Goal: Task Accomplishment & Management: Complete application form

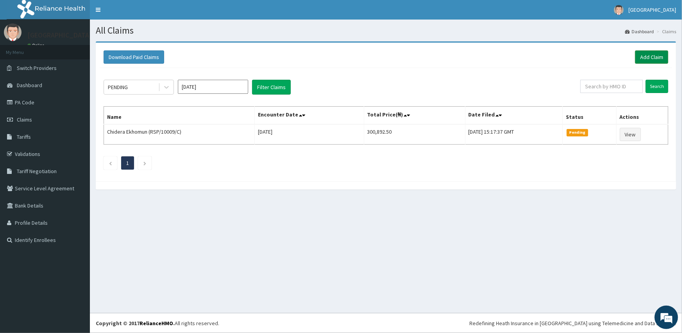
click at [643, 55] on link "Add Claim" at bounding box center [652, 56] width 33 height 13
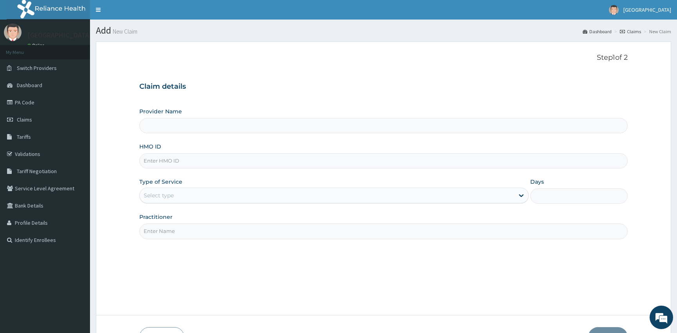
click at [175, 164] on input "HMO ID" at bounding box center [383, 160] width 488 height 15
type input "jin/10087/a"
click at [169, 195] on div "Select type" at bounding box center [159, 196] width 30 height 8
click at [169, 194] on div "Select type" at bounding box center [159, 196] width 30 height 8
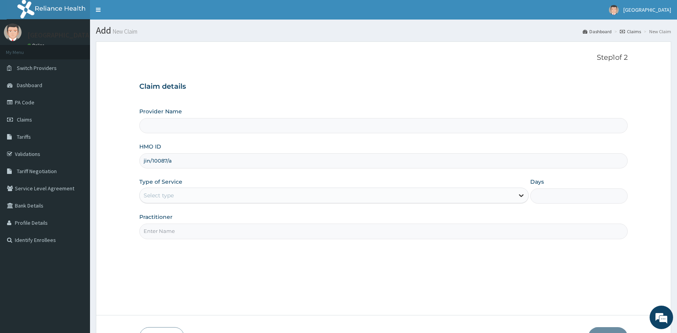
click at [519, 196] on icon at bounding box center [521, 196] width 8 height 8
click at [566, 183] on div "Days" at bounding box center [578, 191] width 97 height 26
click at [566, 186] on div "Days" at bounding box center [578, 191] width 97 height 26
click at [566, 189] on input "Days" at bounding box center [578, 196] width 97 height 15
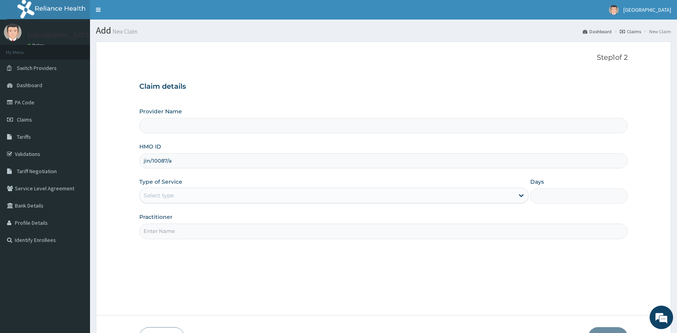
click at [563, 197] on input "Days" at bounding box center [578, 196] width 97 height 15
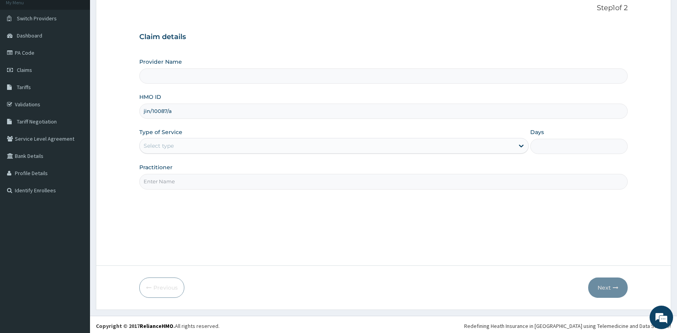
scroll to position [52, 0]
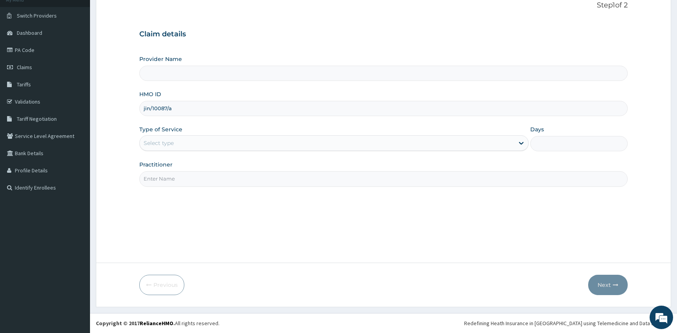
click at [172, 180] on input "Practitioner" at bounding box center [383, 178] width 488 height 15
type input "dr oyinloye"
click at [172, 151] on div "Type of Service Select type" at bounding box center [333, 139] width 389 height 26
click at [175, 143] on div "Select type" at bounding box center [327, 143] width 374 height 13
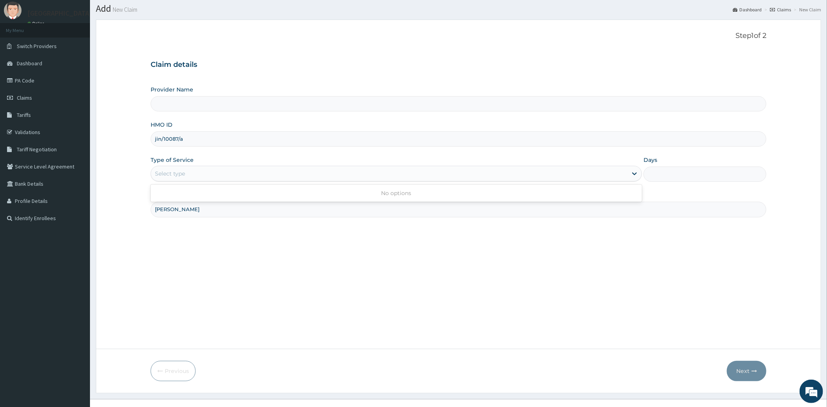
scroll to position [0, 0]
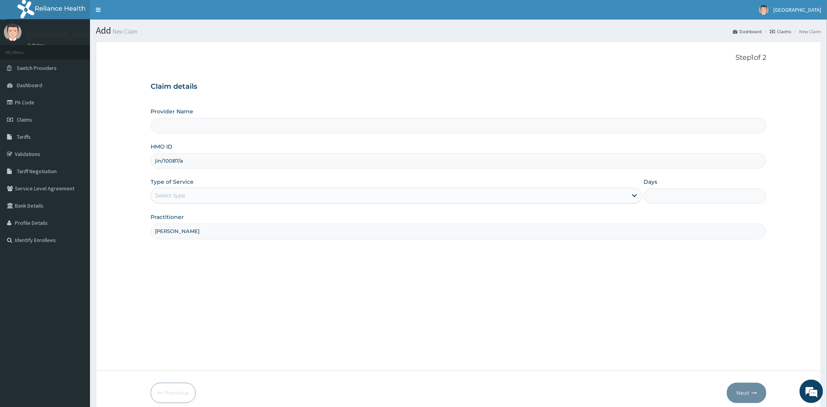
click at [188, 192] on div "Select type" at bounding box center [389, 195] width 476 height 13
click at [206, 104] on div "Claim details Provider Name HMO ID jin/10087/a Type of Service Select type Days…" at bounding box center [459, 157] width 616 height 164
click at [206, 111] on div "Provider Name" at bounding box center [459, 121] width 616 height 26
drag, startPoint x: 196, startPoint y: 160, endPoint x: 147, endPoint y: 160, distance: 48.9
click at [147, 160] on form "Step 1 of 2 Claim details Provider Name HMO ID jin/10087/a Type of Service Sele…" at bounding box center [458, 228] width 725 height 374
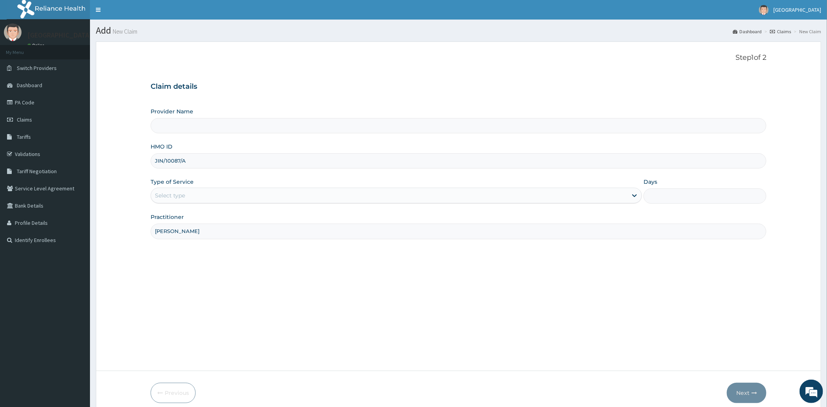
type input "JIN/10087/A"
click at [179, 191] on div "Select type" at bounding box center [389, 195] width 476 height 13
click at [186, 198] on div "Select type" at bounding box center [389, 195] width 476 height 13
click at [193, 198] on div "Select type" at bounding box center [389, 195] width 476 height 13
click at [194, 198] on div "Select type" at bounding box center [389, 195] width 476 height 13
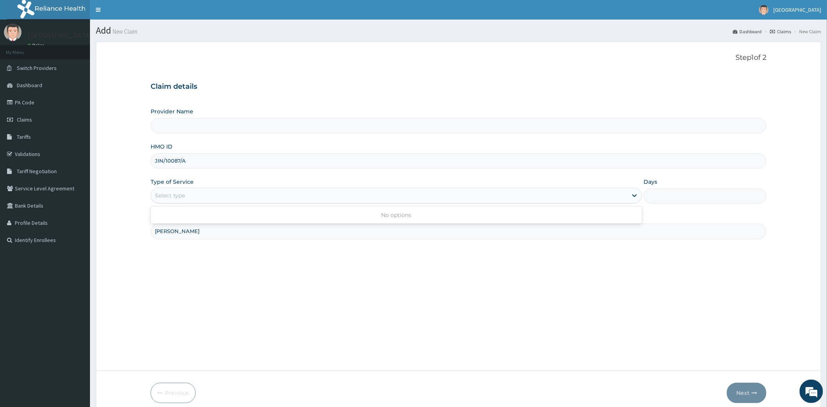
click at [186, 199] on div "Select type" at bounding box center [389, 195] width 476 height 13
click at [170, 190] on div "Select type" at bounding box center [389, 195] width 476 height 13
click at [169, 190] on div "Select type" at bounding box center [389, 195] width 476 height 13
click at [188, 196] on div "Select type" at bounding box center [389, 195] width 476 height 13
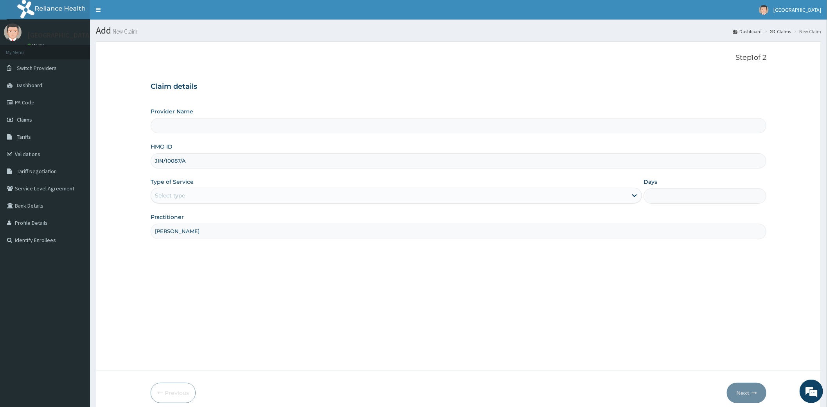
click at [189, 197] on div "Select type" at bounding box center [389, 195] width 476 height 13
click at [174, 197] on div "Select type" at bounding box center [170, 196] width 30 height 8
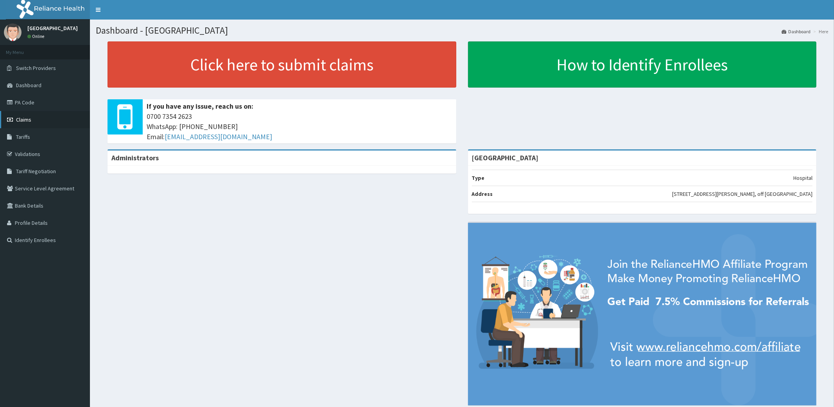
click at [30, 121] on span "Claims" at bounding box center [23, 119] width 15 height 7
click at [13, 115] on link "Claims" at bounding box center [45, 119] width 90 height 17
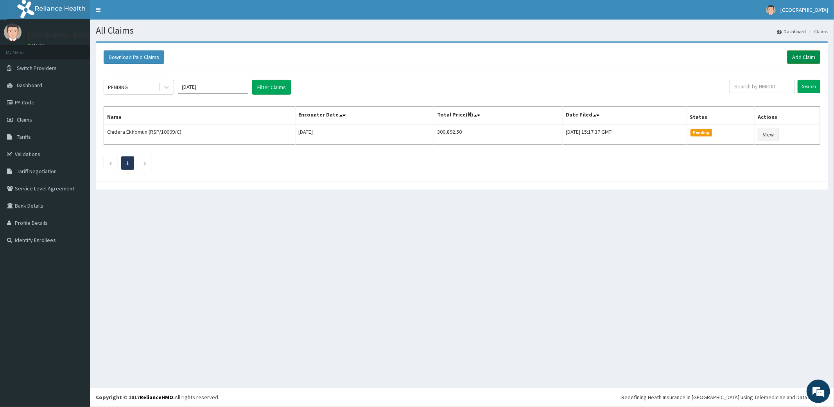
click at [788, 56] on link "Add Claim" at bounding box center [803, 56] width 33 height 13
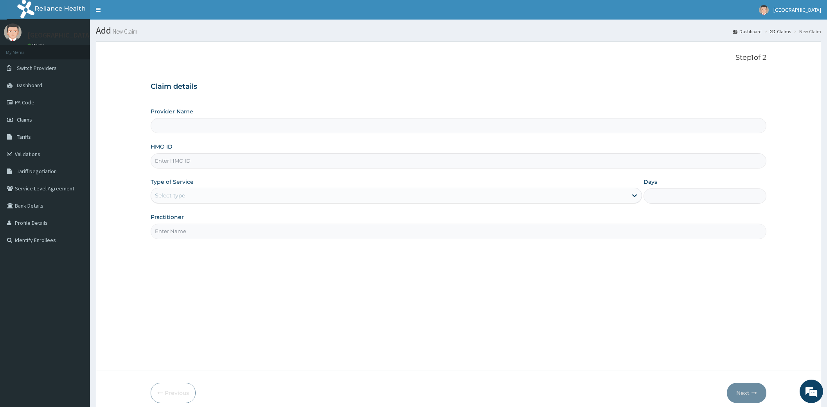
type input "[GEOGRAPHIC_DATA]"
click at [196, 159] on input "HMO ID" at bounding box center [459, 160] width 616 height 15
type input "JIN/10087/A"
click at [256, 198] on div "Select type" at bounding box center [389, 195] width 476 height 13
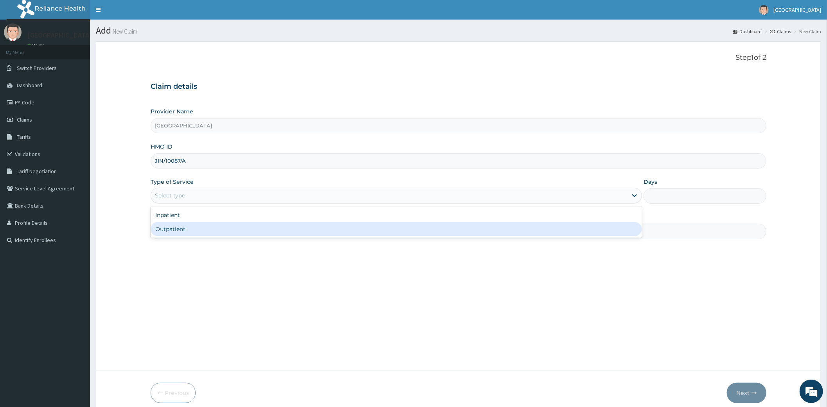
click at [225, 237] on div "Inpatient Outpatient" at bounding box center [396, 221] width 491 height 31
click at [224, 235] on div "Outpatient" at bounding box center [396, 229] width 491 height 14
type input "1"
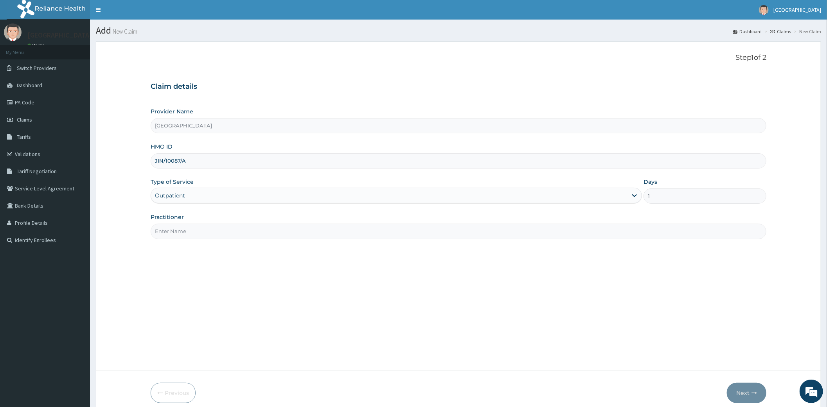
click at [230, 231] on input "Practitioner" at bounding box center [459, 231] width 616 height 15
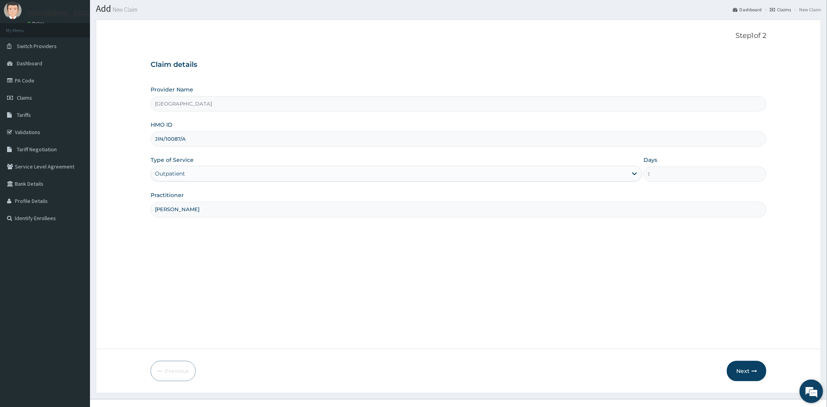
scroll to position [34, 0]
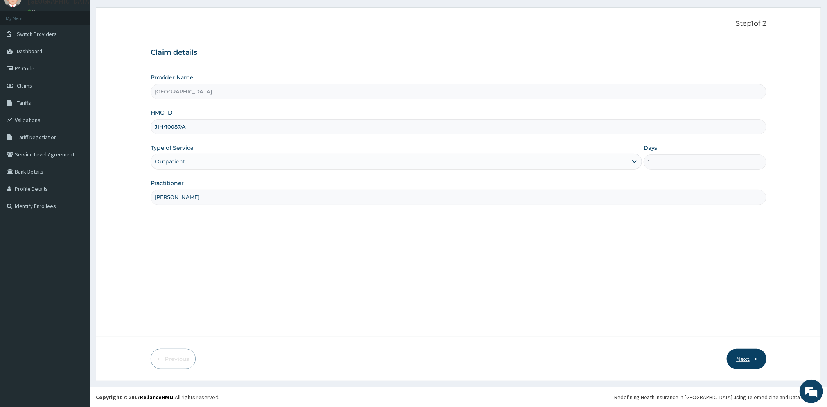
type input "DR OYINLOYE"
click at [748, 361] on button "Next" at bounding box center [747, 359] width 40 height 20
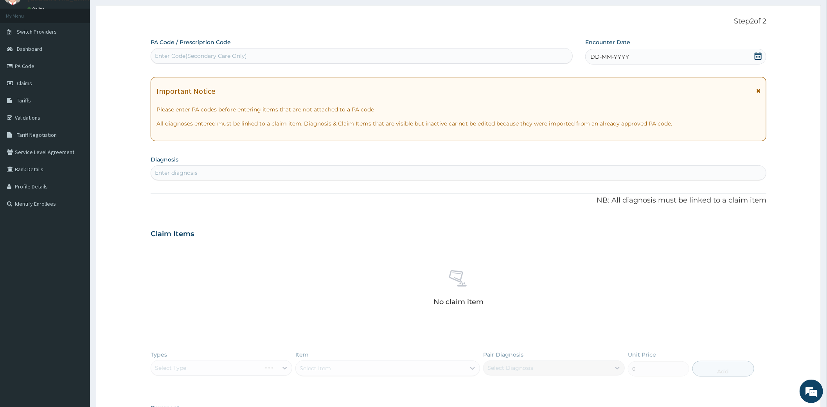
scroll to position [0, 0]
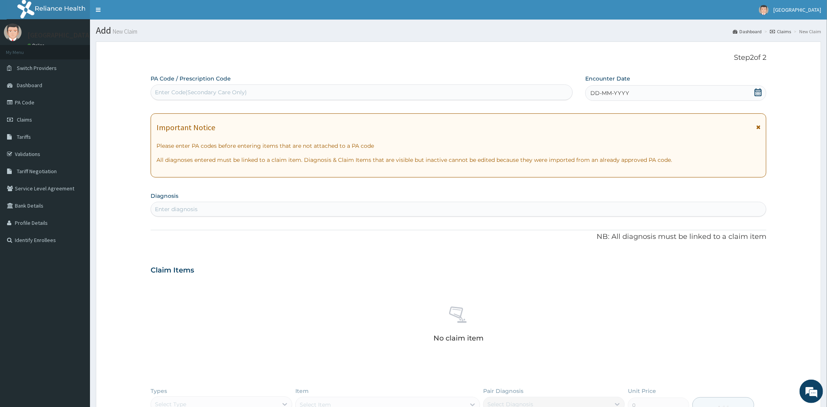
click at [754, 92] on icon at bounding box center [758, 92] width 8 height 8
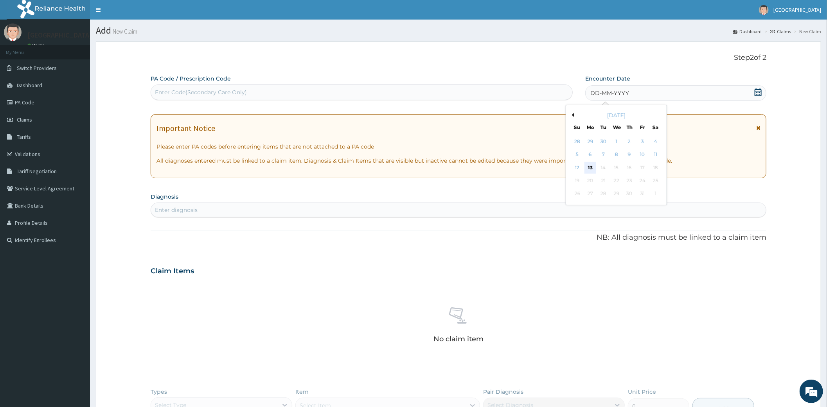
click at [591, 167] on div "13" at bounding box center [590, 168] width 12 height 12
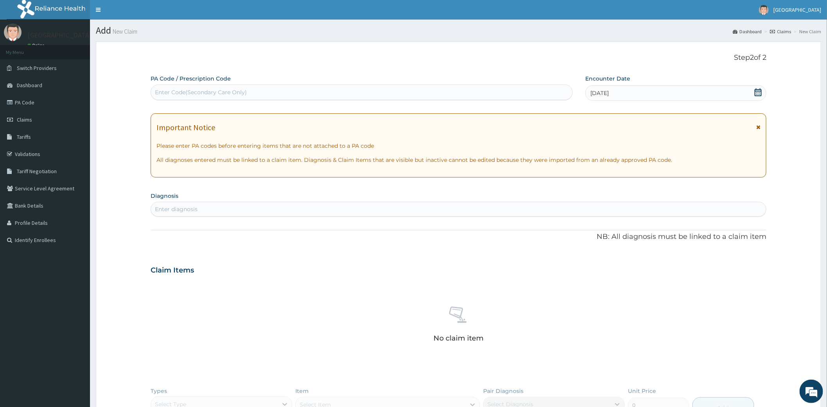
scroll to position [43, 0]
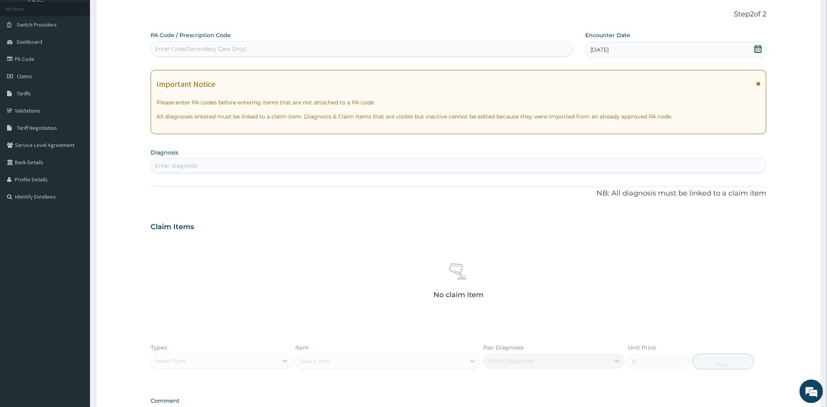
click at [173, 163] on div "Enter diagnosis" at bounding box center [176, 166] width 43 height 8
click at [183, 160] on div "Enter diagnosis" at bounding box center [458, 166] width 615 height 13
click at [183, 164] on div "Enter diagnosis" at bounding box center [176, 166] width 43 height 8
type input "MALARIA"
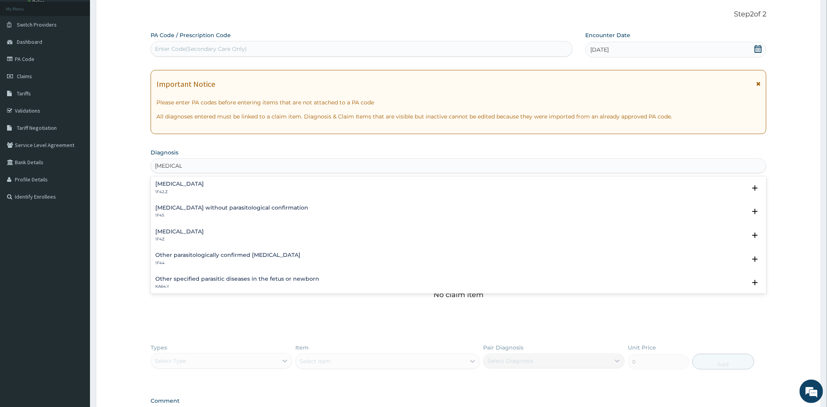
click at [204, 235] on div "Malaria, unspecified 1F4Z" at bounding box center [179, 236] width 48 height 14
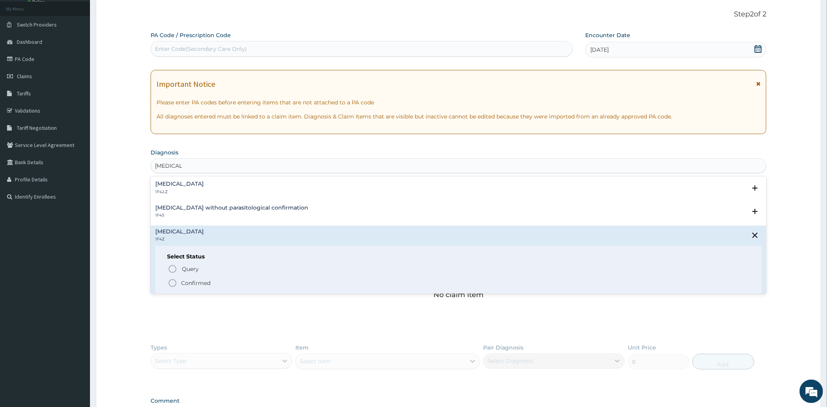
click at [171, 280] on circle "status option filled" at bounding box center [172, 283] width 7 height 7
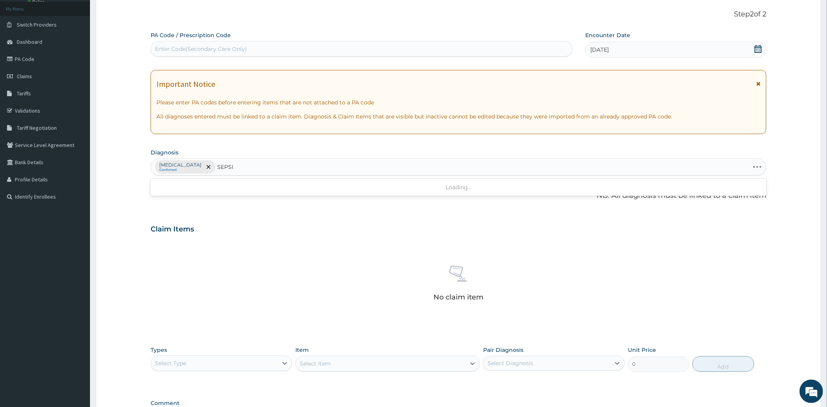
type input "SEPSIS"
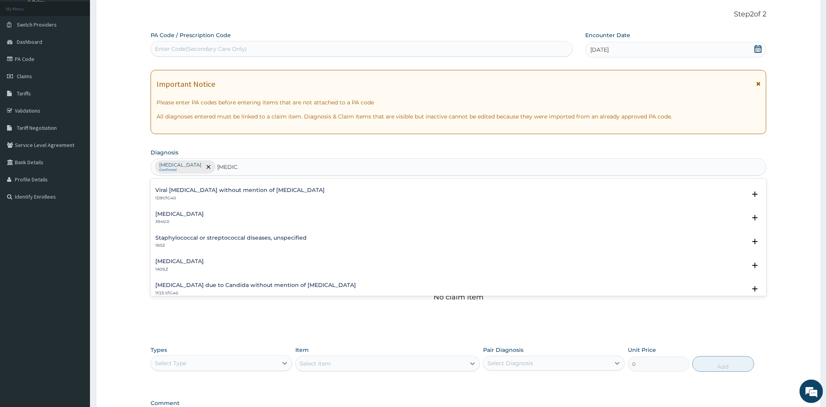
click at [204, 267] on p "1A09.Z" at bounding box center [179, 269] width 48 height 5
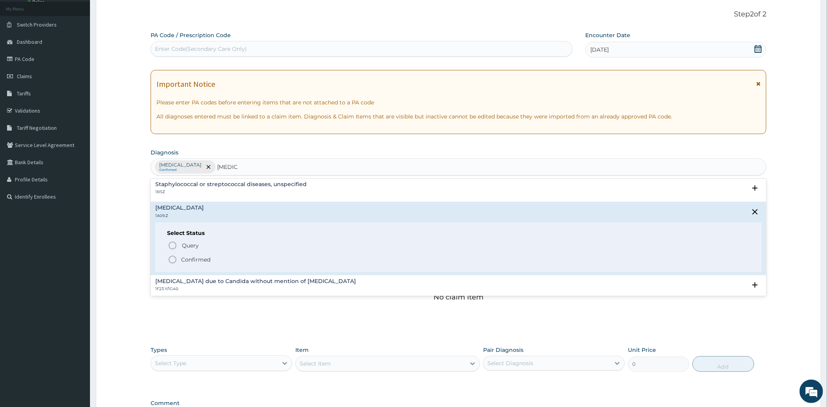
scroll to position [130, 0]
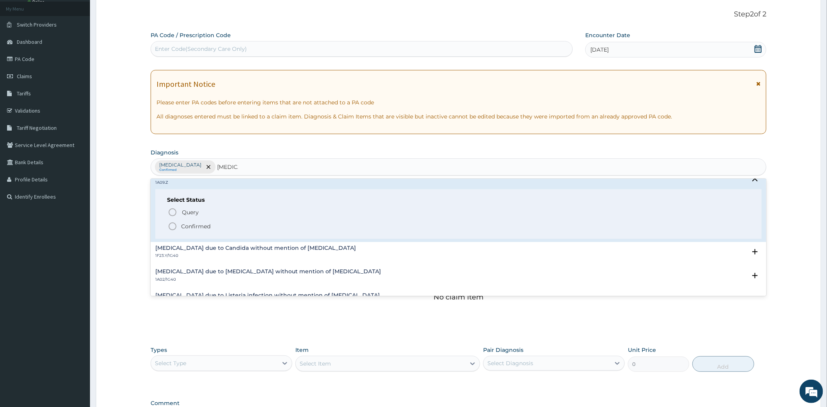
click at [174, 224] on icon "status option filled" at bounding box center [172, 226] width 9 height 9
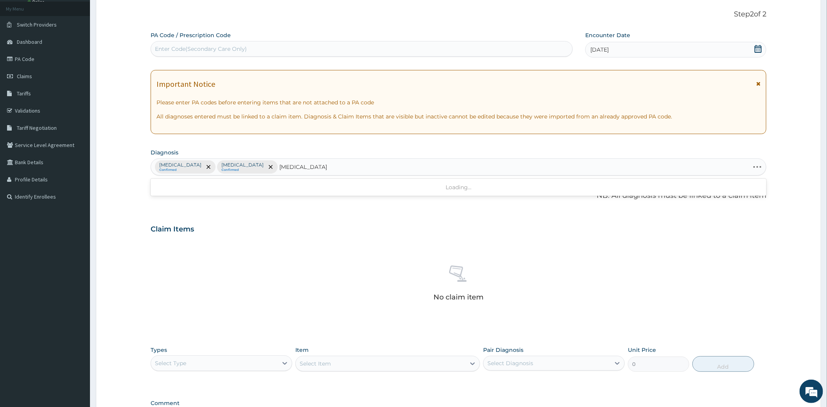
type input "PEPTIC ULCER DISEASE"
click at [280, 168] on input "text" at bounding box center [279, 167] width 1 height 8
type input "PEPTIC ULCER"
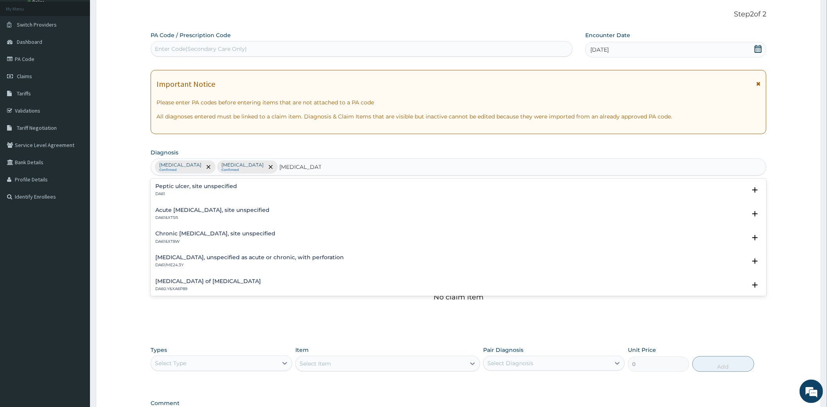
click at [194, 191] on p "DA61" at bounding box center [196, 193] width 82 height 5
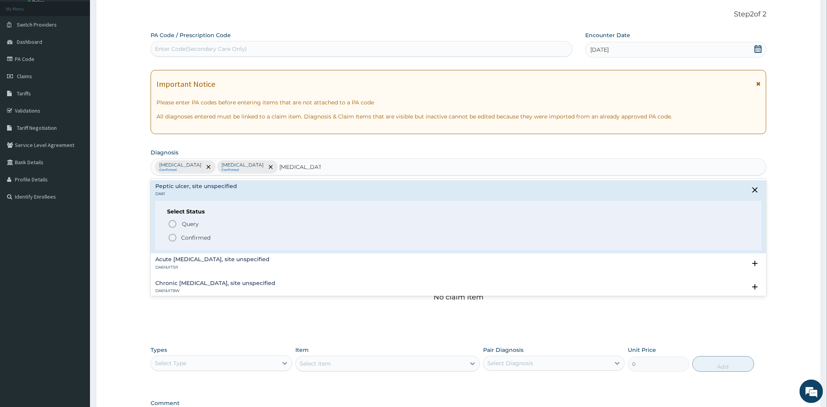
click at [174, 239] on icon "status option filled" at bounding box center [172, 237] width 9 height 9
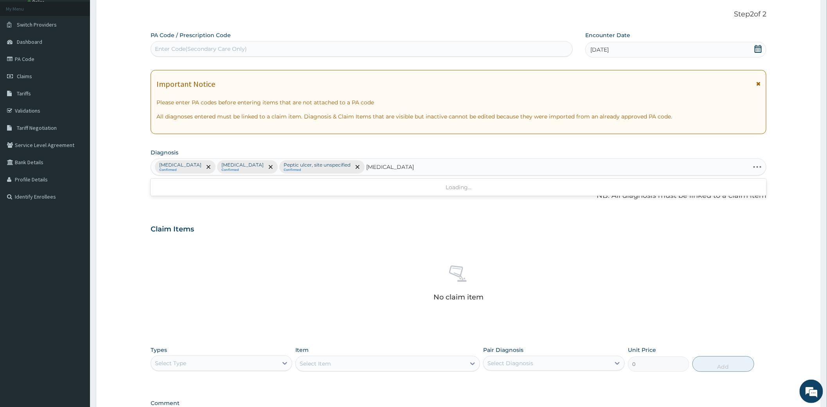
type input "URINARY TRACT INFECTION"
type input "HYPERGLYCEMIA"
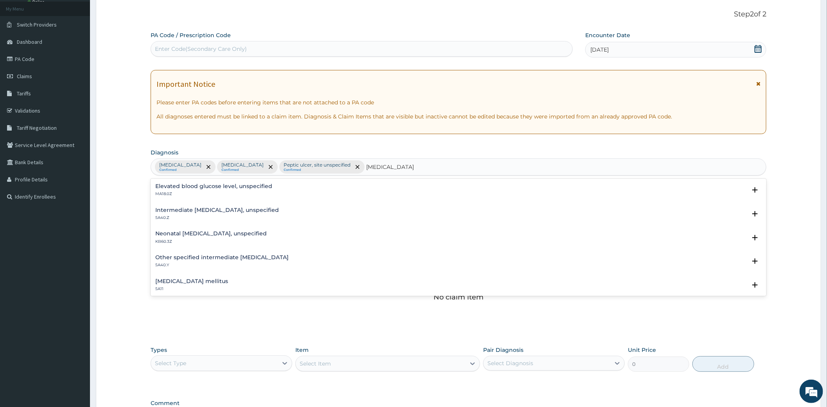
click at [213, 190] on div "Elevated blood glucose level, unspecified MA18.0Z" at bounding box center [213, 190] width 117 height 14
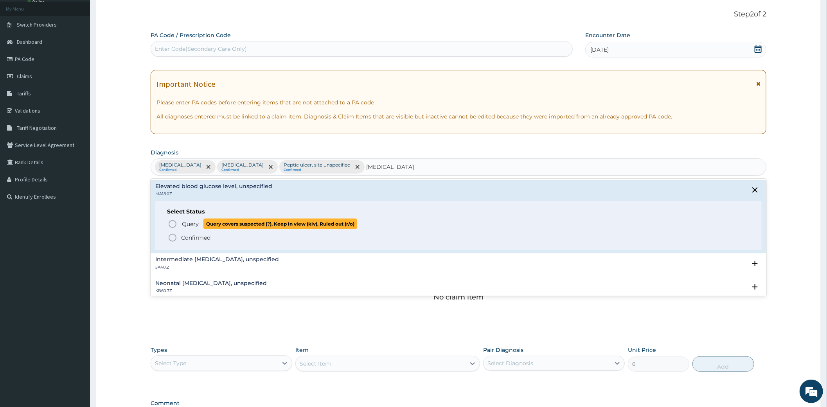
click at [178, 224] on span "Query Query covers suspected (?), Keep in view (kiv), Ruled out (r/o)" at bounding box center [459, 224] width 582 height 11
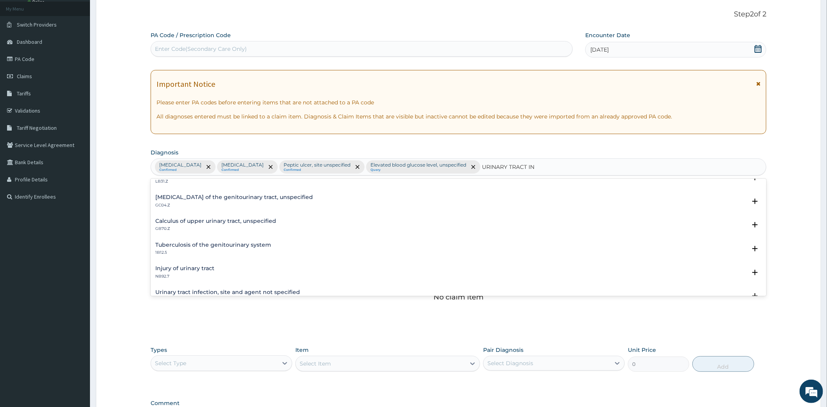
scroll to position [87, 0]
click at [204, 265] on h4 "Calculus of lower urinary tract, unspecified" at bounding box center [179, 266] width 48 height 6
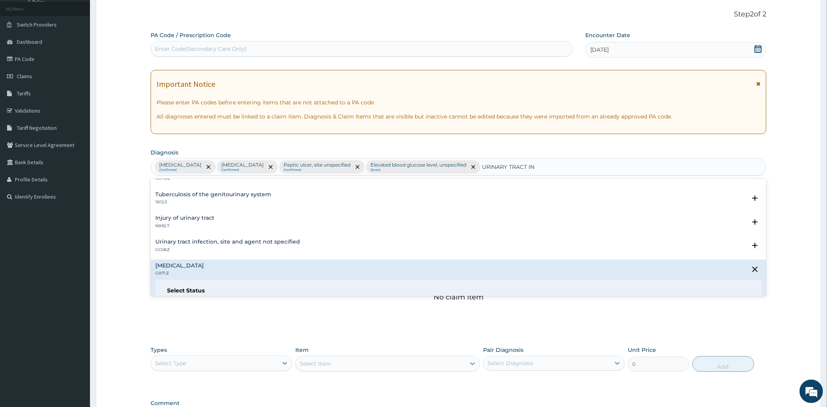
scroll to position [130, 0]
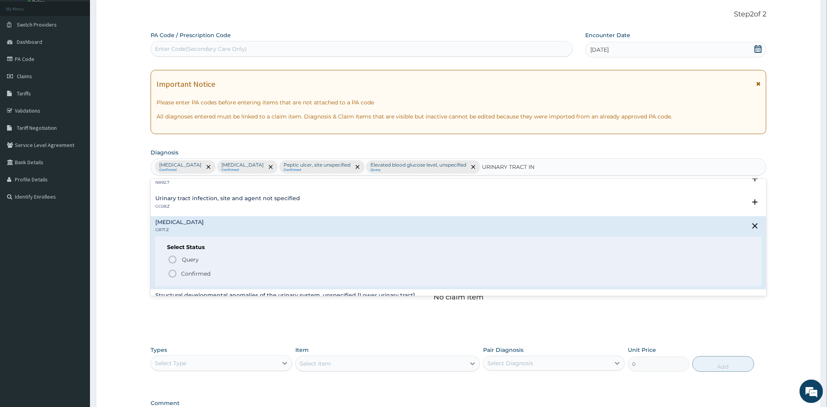
type input "URINARY TRACT IN"
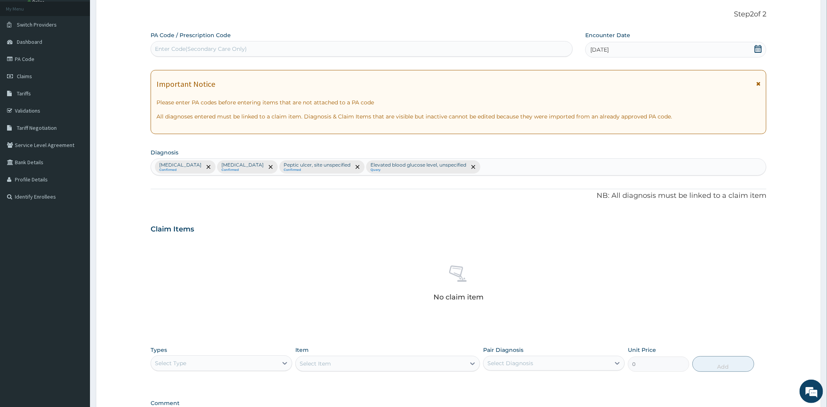
click at [103, 293] on form "Step 2 of 2 PA Code / Prescription Code Enter Code(Secondary Care Only) Encount…" at bounding box center [458, 242] width 725 height 488
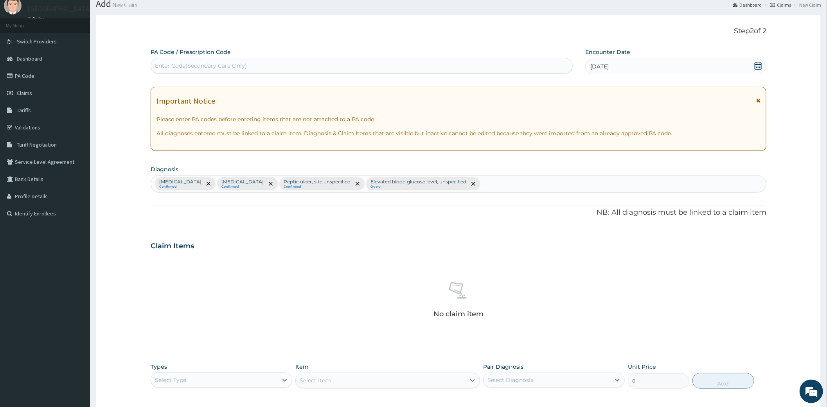
scroll to position [18, 0]
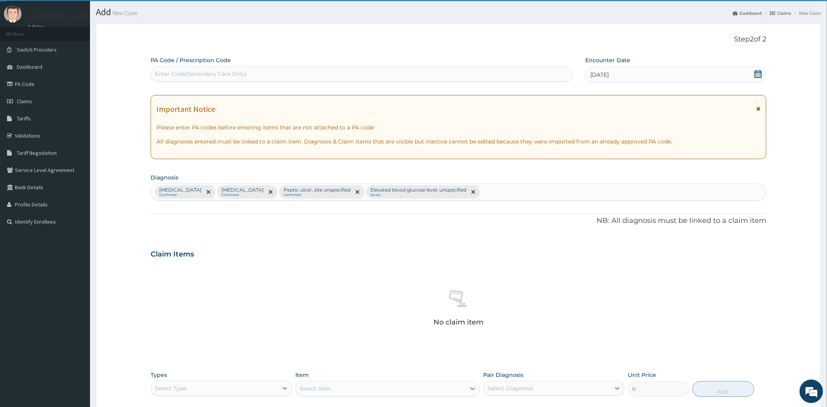
click at [524, 187] on div "Malaria, unspecified Confirmed Salmonella infection, unspecified Confirmed Pept…" at bounding box center [458, 192] width 615 height 16
drag, startPoint x: 524, startPoint y: 187, endPoint x: 518, endPoint y: 264, distance: 78.1
click at [518, 265] on div "No claim item" at bounding box center [459, 310] width 616 height 90
click at [538, 192] on div "Malaria, unspecified Confirmed Salmonella infection, unspecified Confirmed Pept…" at bounding box center [458, 192] width 615 height 16
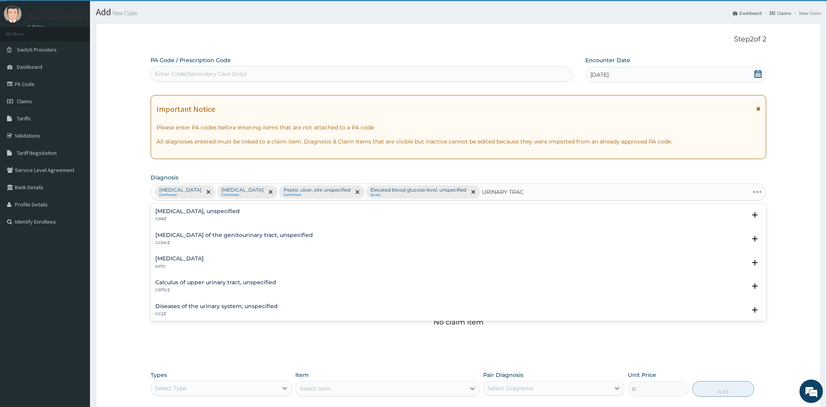
type input "URINARY TRACT"
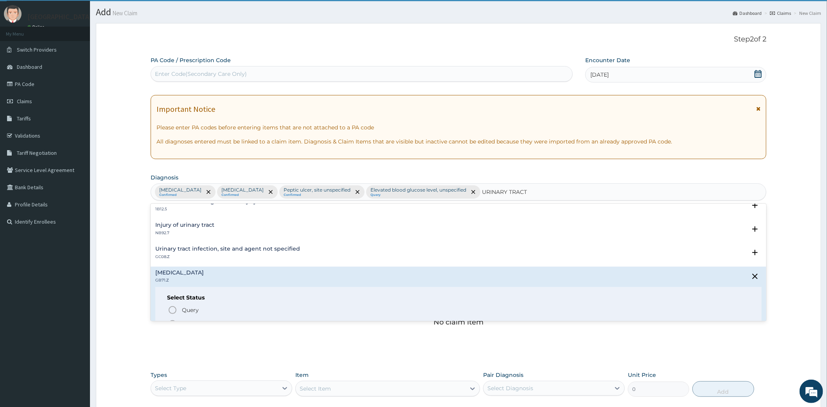
scroll to position [84, 0]
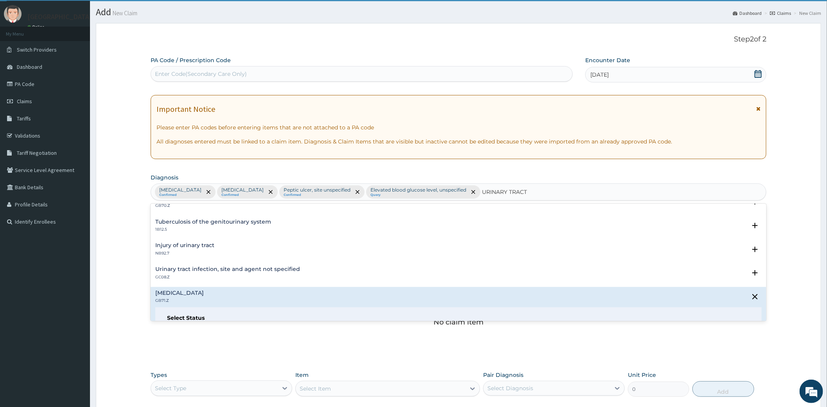
click at [239, 271] on h4 "Urinary tract infection, site and agent not specified" at bounding box center [227, 269] width 145 height 6
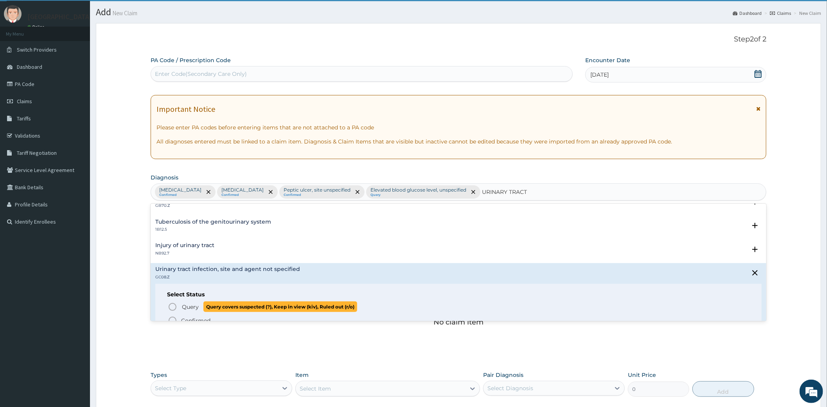
click at [170, 303] on circle "status option query" at bounding box center [172, 306] width 7 height 7
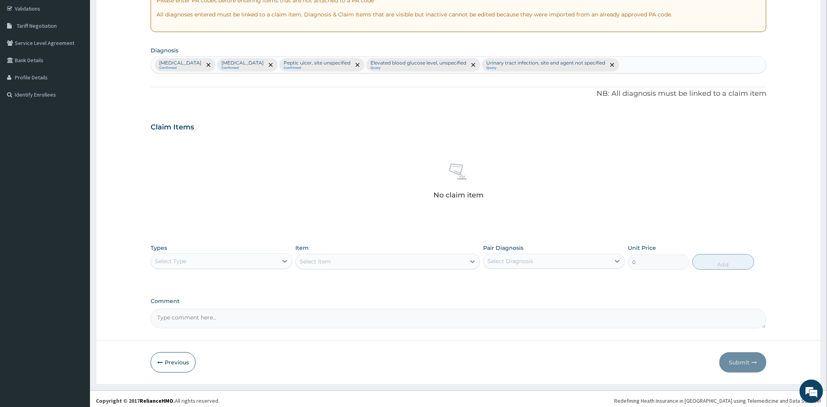
scroll to position [149, 0]
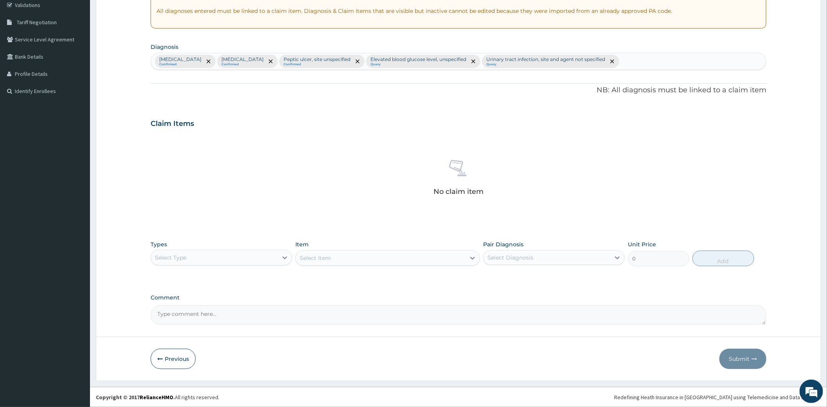
click at [232, 262] on div "Select Type" at bounding box center [214, 257] width 127 height 13
click at [194, 308] on div "Procedures" at bounding box center [222, 305] width 142 height 14
click at [509, 257] on div "Select Diagnosis" at bounding box center [510, 258] width 46 height 8
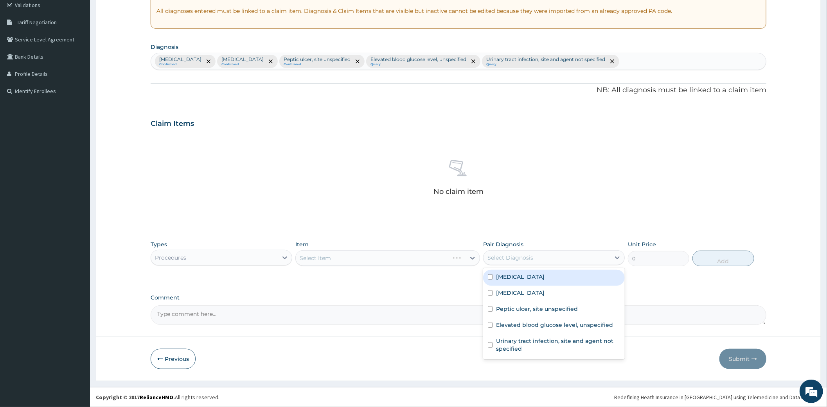
click at [491, 277] on input "checkbox" at bounding box center [490, 277] width 5 height 5
checkbox input "true"
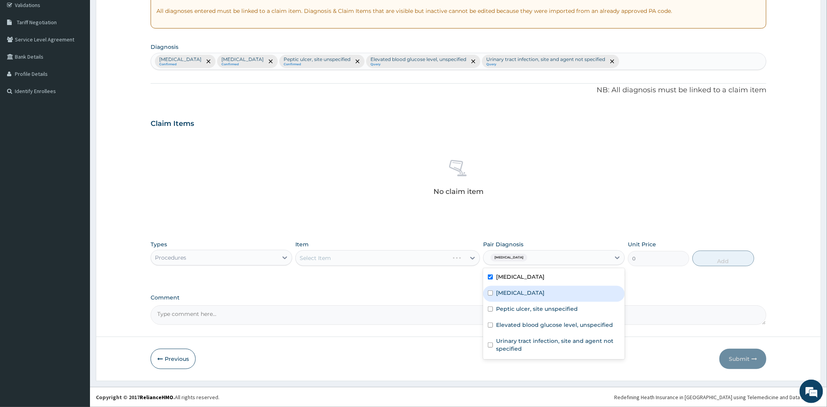
click at [490, 291] on input "checkbox" at bounding box center [490, 293] width 5 height 5
checkbox input "true"
click at [491, 309] on input "checkbox" at bounding box center [490, 309] width 5 height 5
checkbox input "true"
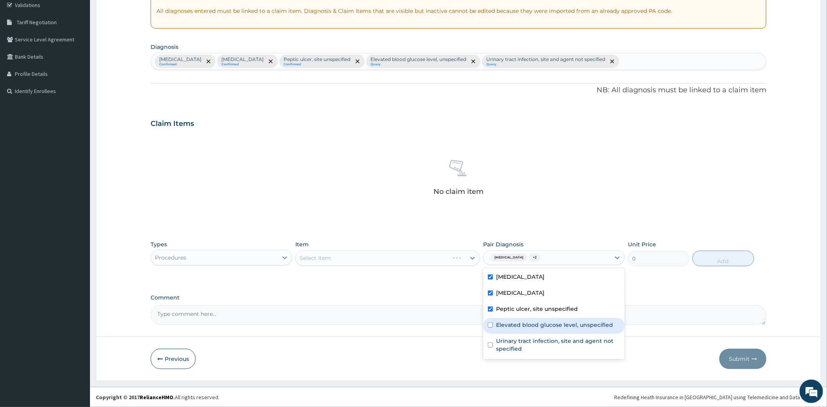
click at [489, 326] on input "checkbox" at bounding box center [490, 325] width 5 height 5
checkbox input "true"
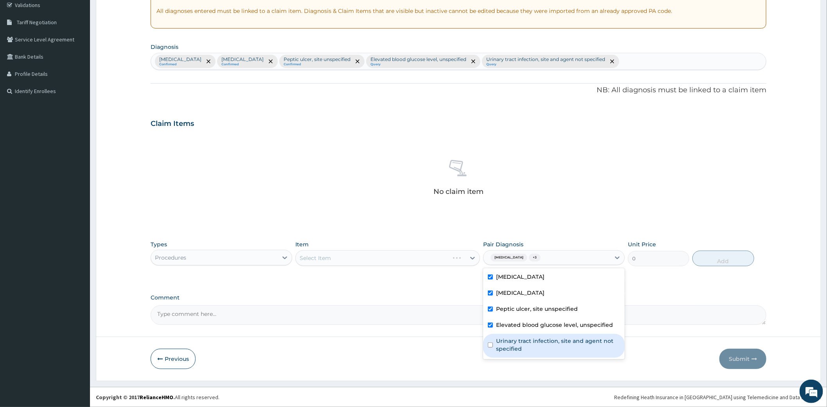
click at [488, 345] on input "checkbox" at bounding box center [490, 345] width 5 height 5
checkbox input "true"
click at [341, 259] on div "Select Item" at bounding box center [387, 258] width 185 height 16
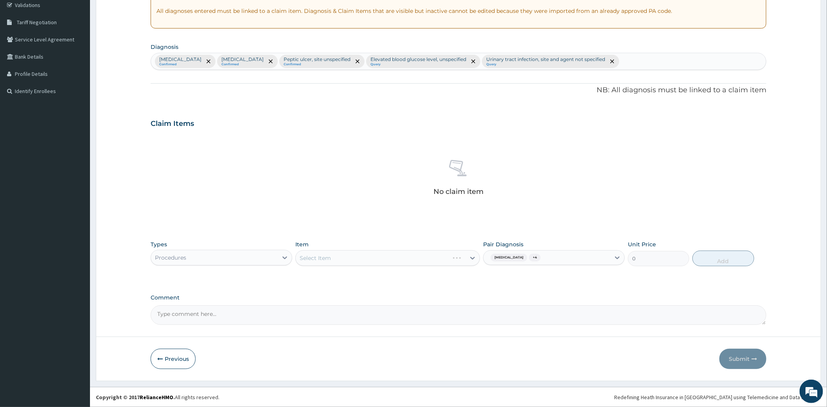
click at [471, 259] on div "Select Item" at bounding box center [387, 258] width 185 height 16
click at [472, 257] on div "Select Item" at bounding box center [387, 258] width 185 height 16
click at [463, 257] on div "Select Item" at bounding box center [381, 258] width 170 height 13
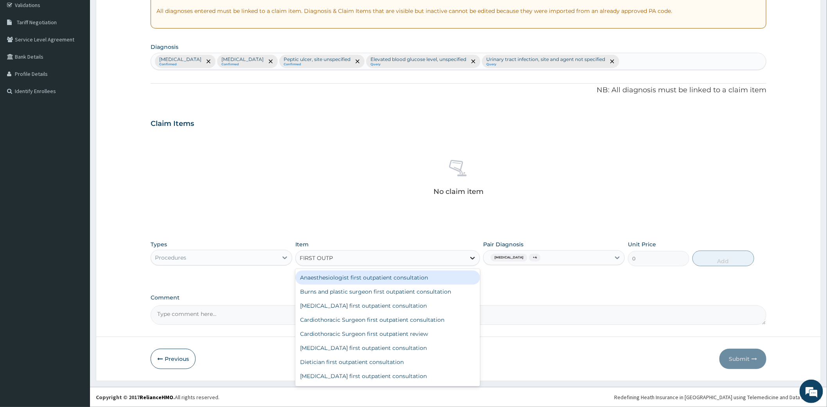
type input "FIRST OUTPA"
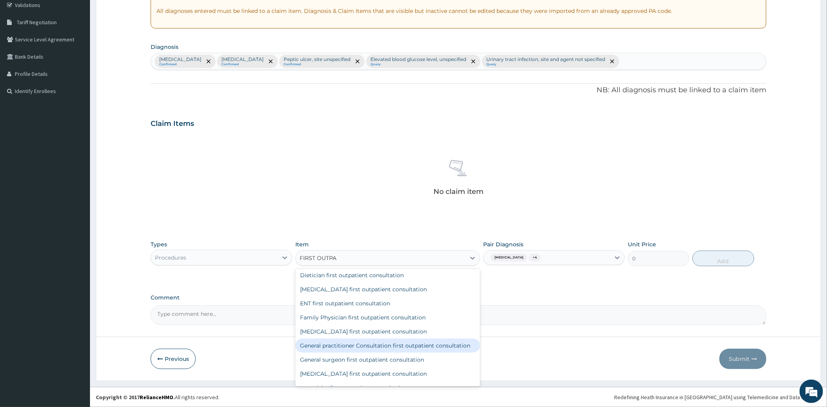
scroll to position [130, 0]
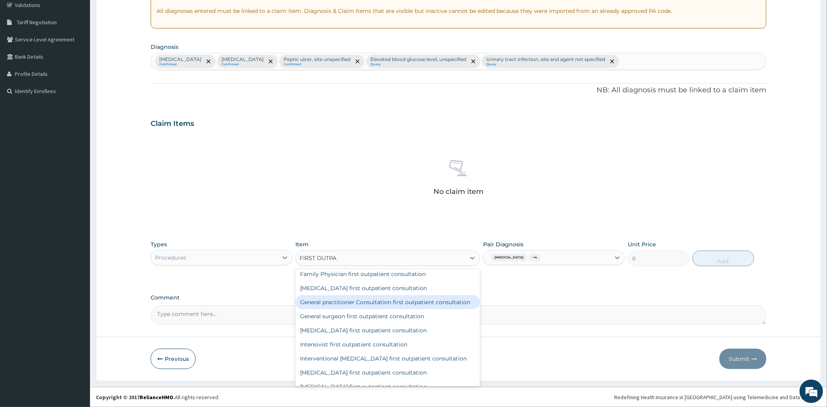
click at [361, 308] on div "General practitioner Consultation first outpatient consultation" at bounding box center [387, 302] width 185 height 14
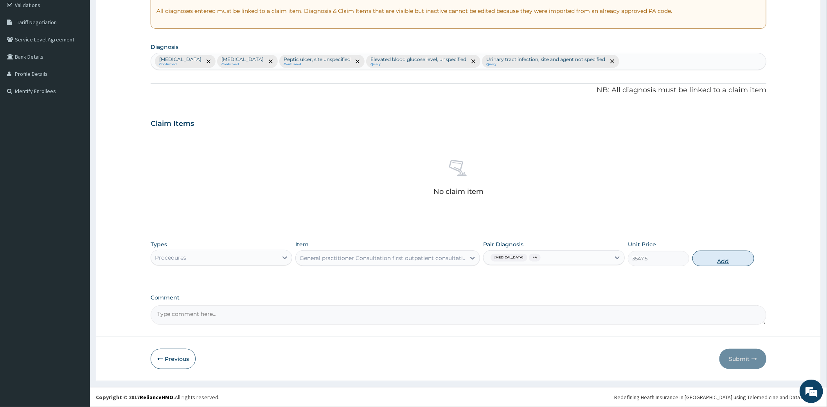
click at [722, 259] on button "Add" at bounding box center [722, 259] width 61 height 16
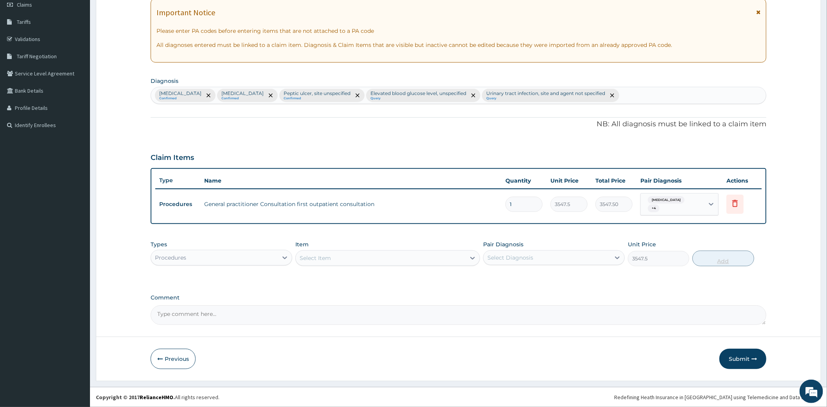
type input "0"
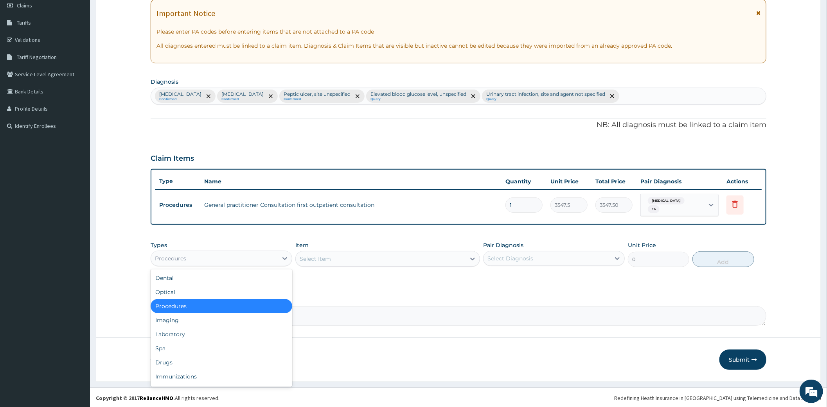
click at [223, 258] on div "Procedures" at bounding box center [214, 258] width 127 height 13
click at [199, 305] on div "Procedures" at bounding box center [222, 306] width 142 height 14
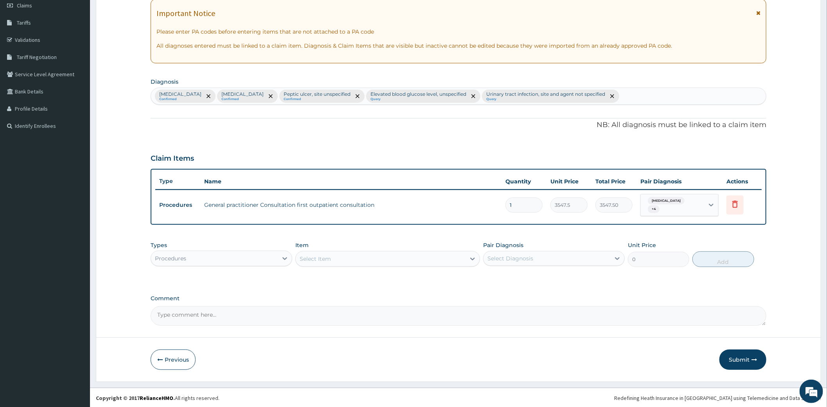
click at [245, 256] on div "Procedures" at bounding box center [214, 258] width 127 height 13
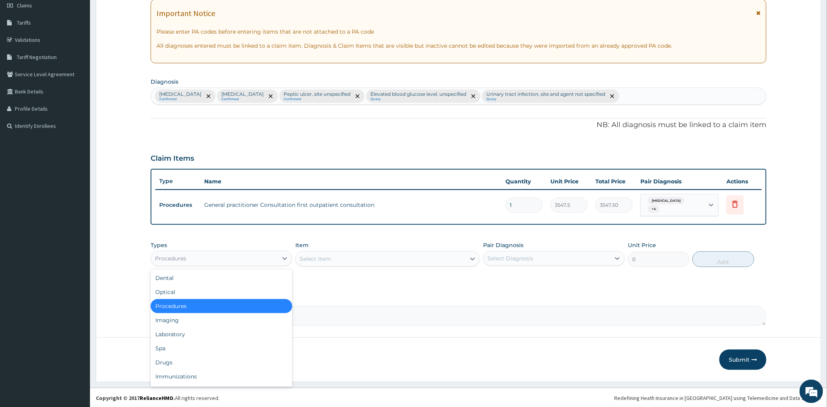
click at [177, 255] on div "Procedures" at bounding box center [170, 259] width 31 height 8
click at [194, 334] on div "Laboratory" at bounding box center [222, 334] width 142 height 14
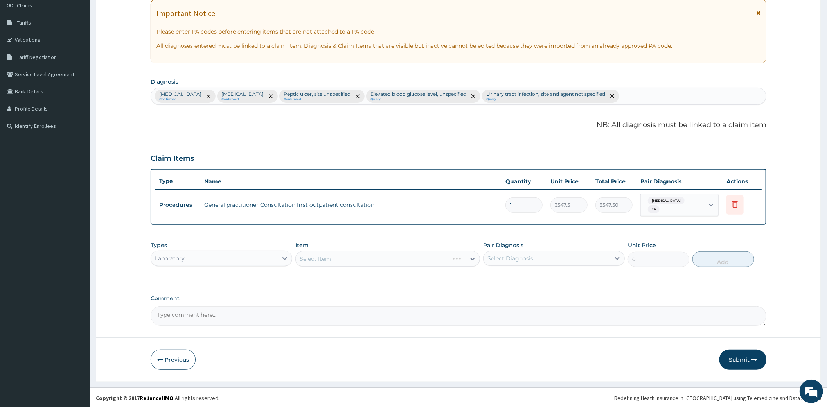
click at [533, 259] on div "Select Diagnosis" at bounding box center [510, 259] width 46 height 8
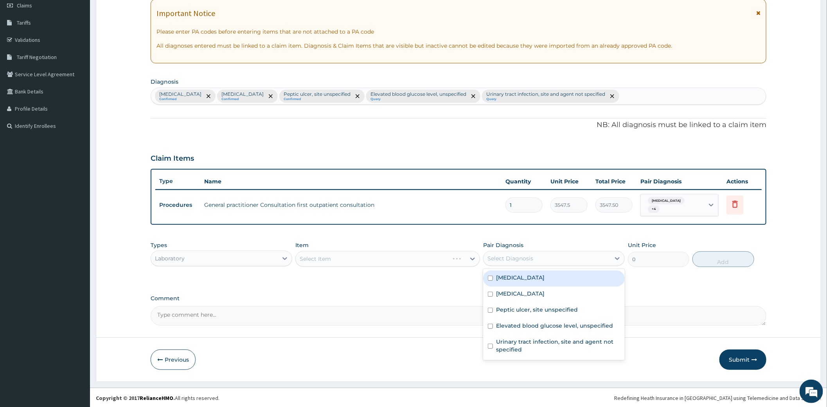
click at [492, 276] on input "checkbox" at bounding box center [490, 278] width 5 height 5
checkbox input "true"
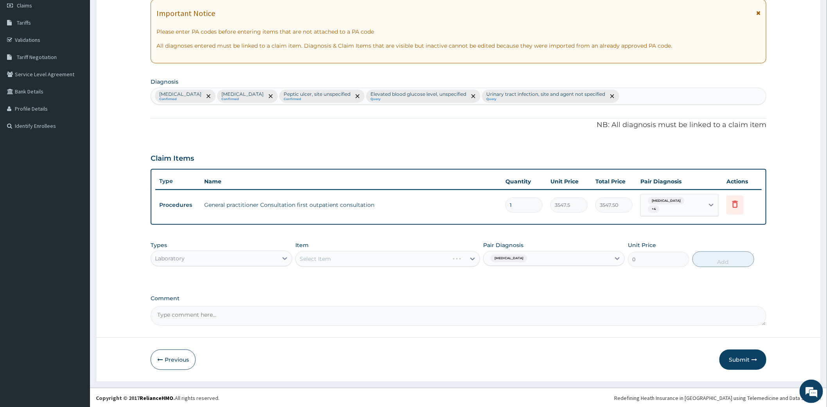
click at [361, 260] on div "Select Item" at bounding box center [387, 259] width 185 height 16
click at [472, 255] on div "Select Item" at bounding box center [387, 259] width 185 height 16
click at [473, 259] on div "Select Item" at bounding box center [387, 259] width 185 height 16
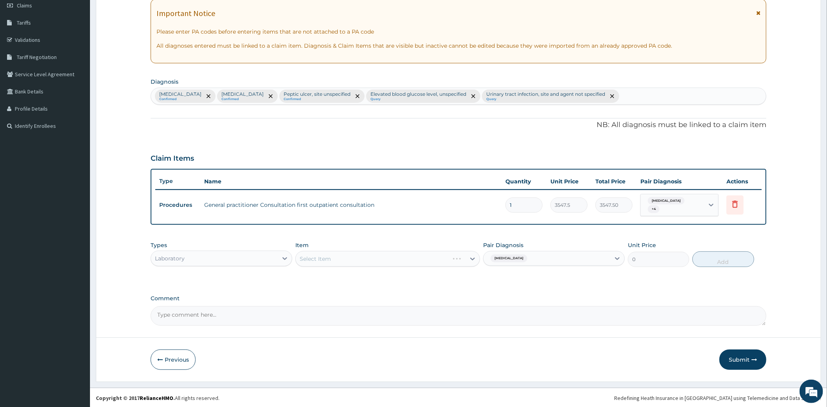
click at [463, 263] on div "Select Item" at bounding box center [387, 259] width 185 height 16
click at [472, 256] on div "Select Item" at bounding box center [387, 259] width 185 height 16
click at [452, 260] on div "Select Item" at bounding box center [387, 259] width 185 height 16
click at [475, 259] on div "Select Item" at bounding box center [387, 259] width 185 height 16
click at [455, 256] on div "Select Item" at bounding box center [381, 259] width 170 height 13
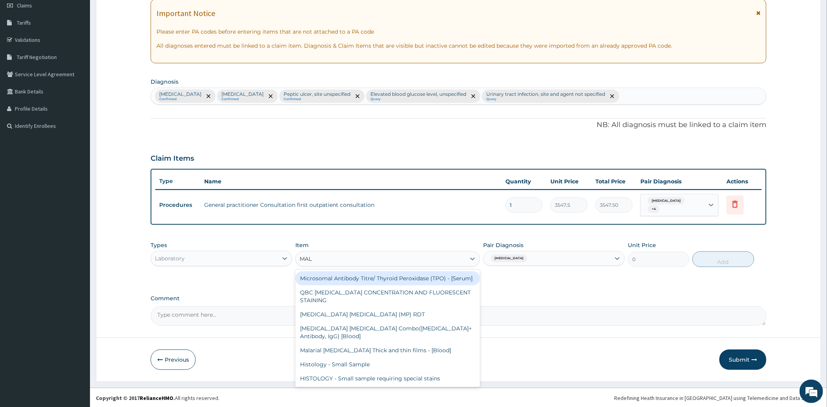
type input "MALA"
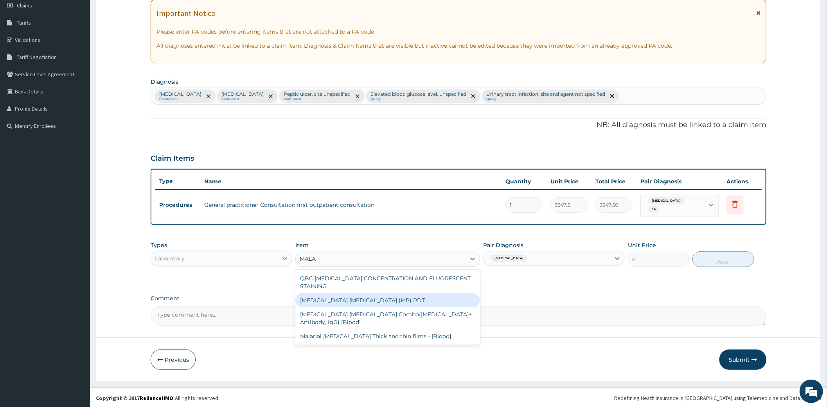
click at [386, 305] on div "MALARIA PARASITE (MP) RDT" at bounding box center [387, 300] width 185 height 14
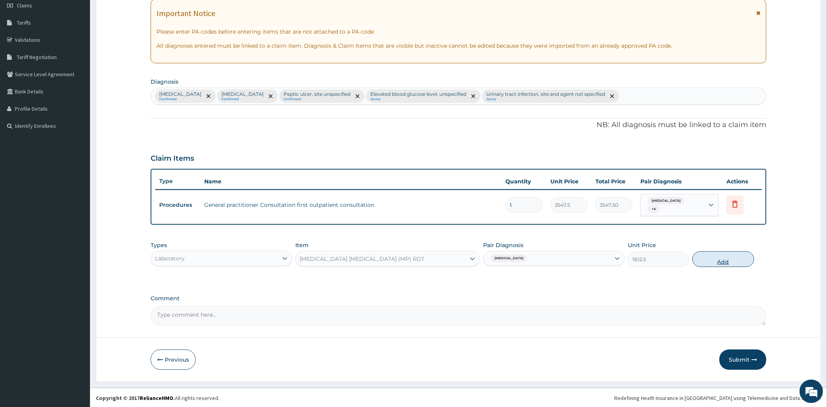
click at [717, 262] on button "Add" at bounding box center [722, 259] width 61 height 16
type input "0"
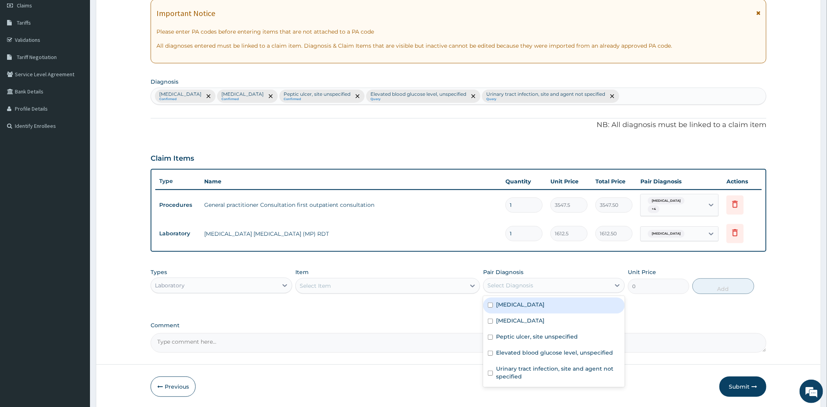
click at [556, 290] on div "Select Diagnosis" at bounding box center [546, 285] width 127 height 13
click at [491, 323] on div "Salmonella infection, unspecified" at bounding box center [554, 322] width 142 height 16
checkbox input "true"
click at [350, 286] on div "Select Item" at bounding box center [381, 286] width 170 height 13
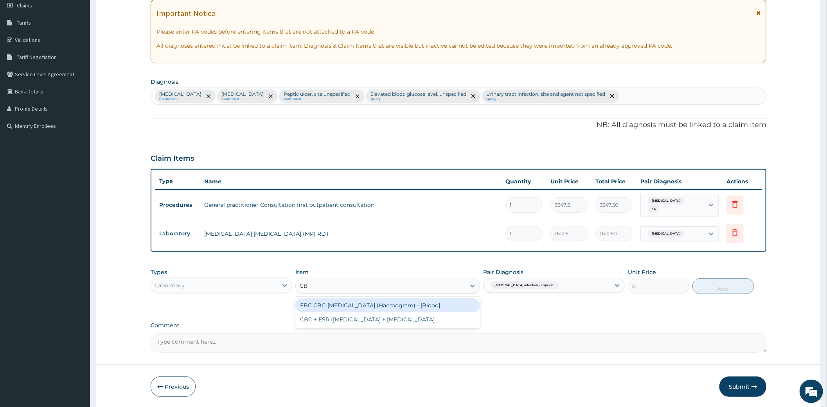
type input "CBC"
click at [431, 299] on div "FBC CBC-Complete Blood Count (Haemogram) - [Blood]" at bounding box center [387, 305] width 185 height 14
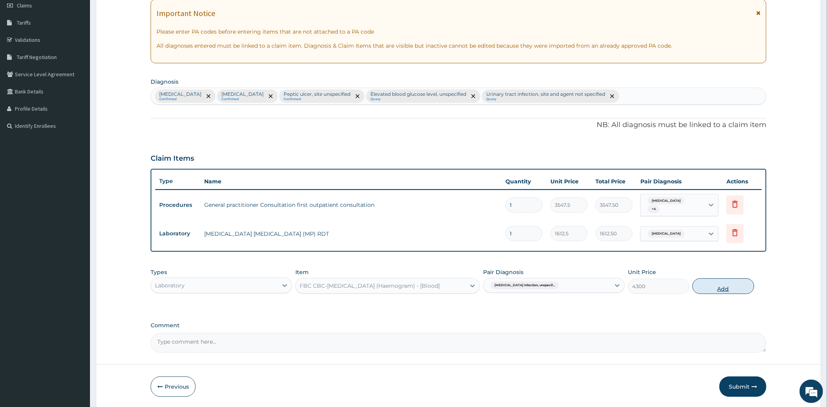
click at [738, 284] on button "Add" at bounding box center [722, 286] width 61 height 16
type input "0"
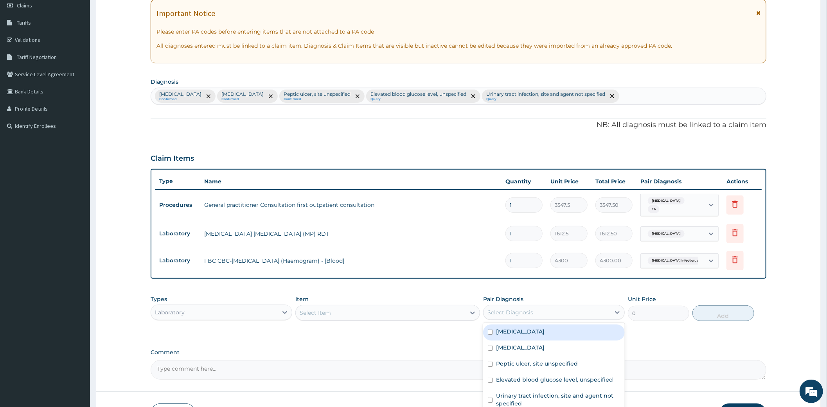
click at [515, 306] on div "Select Diagnosis" at bounding box center [546, 312] width 127 height 13
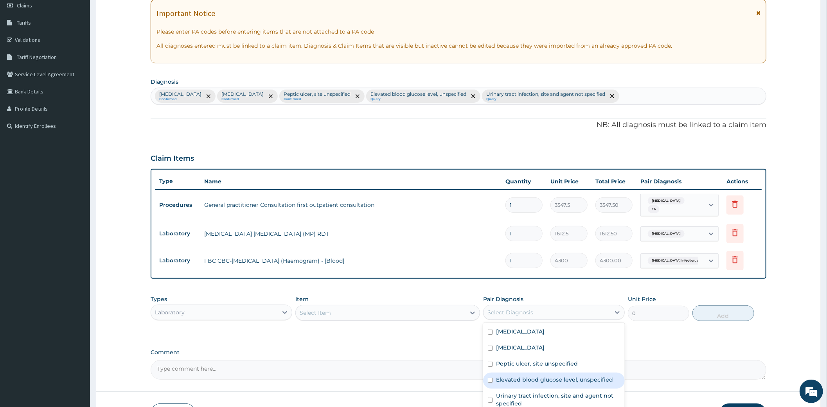
click at [497, 380] on label "Elevated blood glucose level, unspecified" at bounding box center [554, 380] width 117 height 8
checkbox input "true"
click at [395, 309] on div "Select Item" at bounding box center [381, 313] width 170 height 13
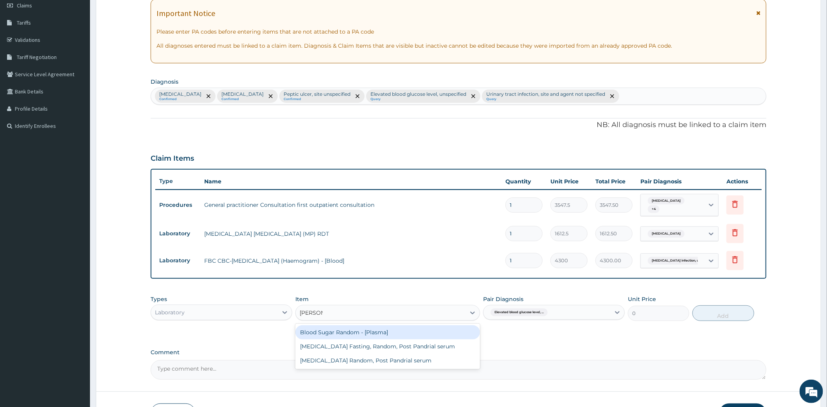
type input "RANDOM"
click at [353, 330] on div "Blood Sugar Random - [Plasma]" at bounding box center [387, 332] width 185 height 14
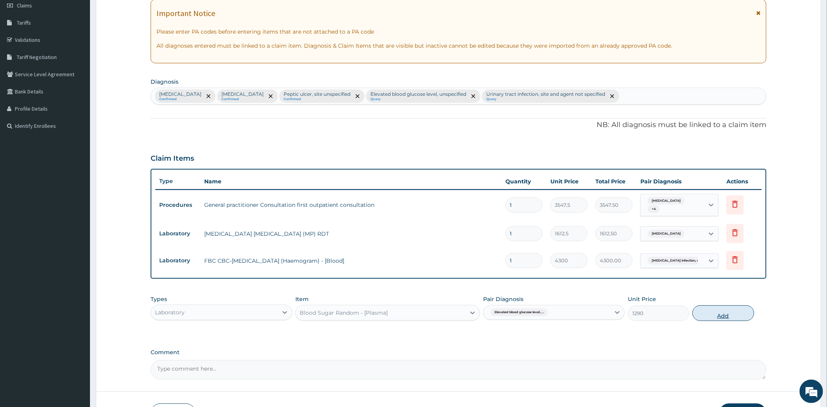
click at [721, 314] on button "Add" at bounding box center [722, 313] width 61 height 16
type input "0"
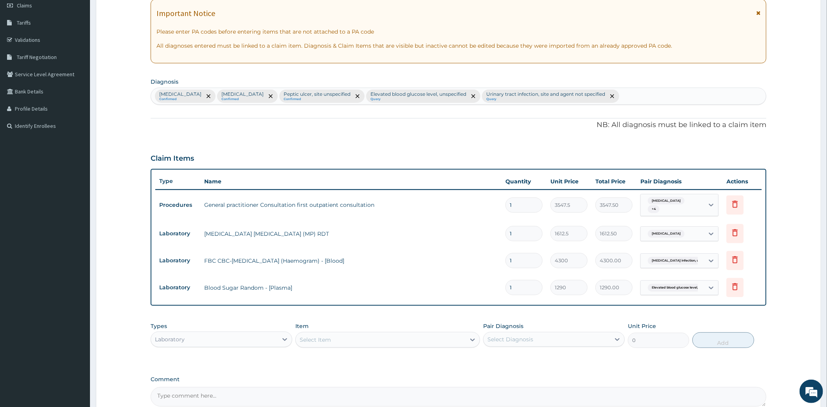
click at [607, 341] on div "Select Diagnosis" at bounding box center [546, 339] width 127 height 13
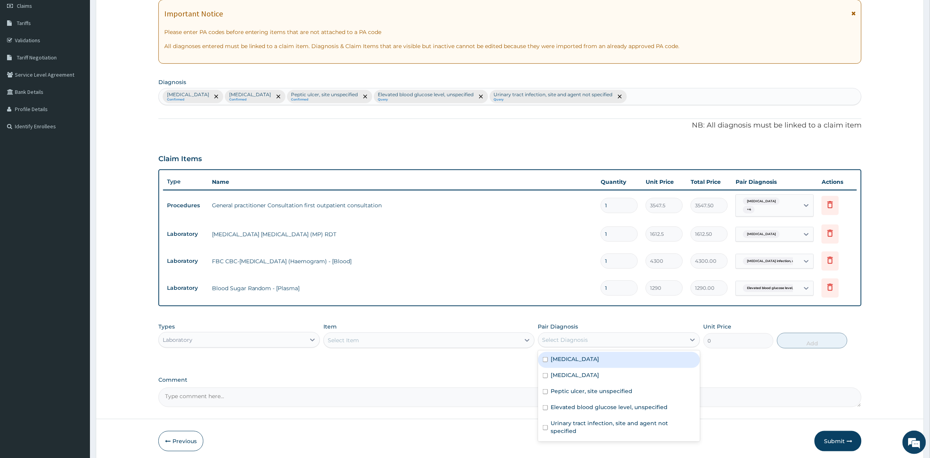
drag, startPoint x: 833, startPoint y: 0, endPoint x: 546, endPoint y: 421, distance: 509.8
click at [546, 407] on input "checkbox" at bounding box center [545, 427] width 5 height 5
checkbox input "true"
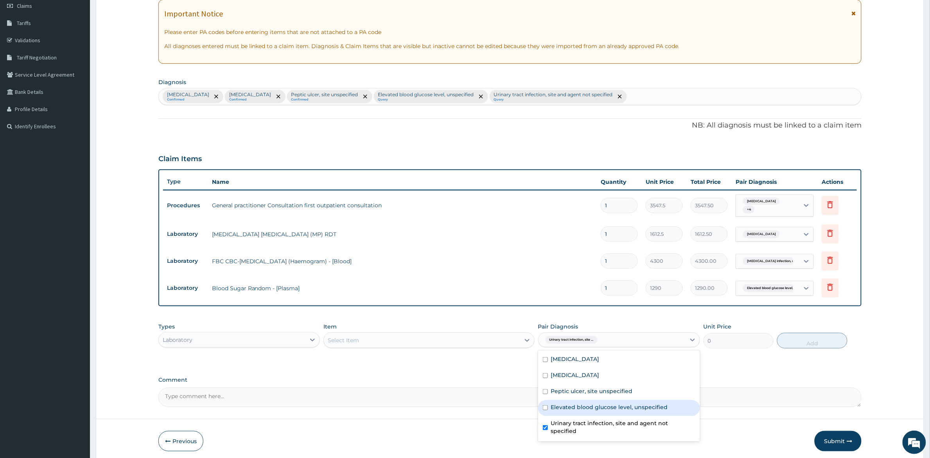
click at [415, 337] on div "Select Item" at bounding box center [422, 340] width 196 height 13
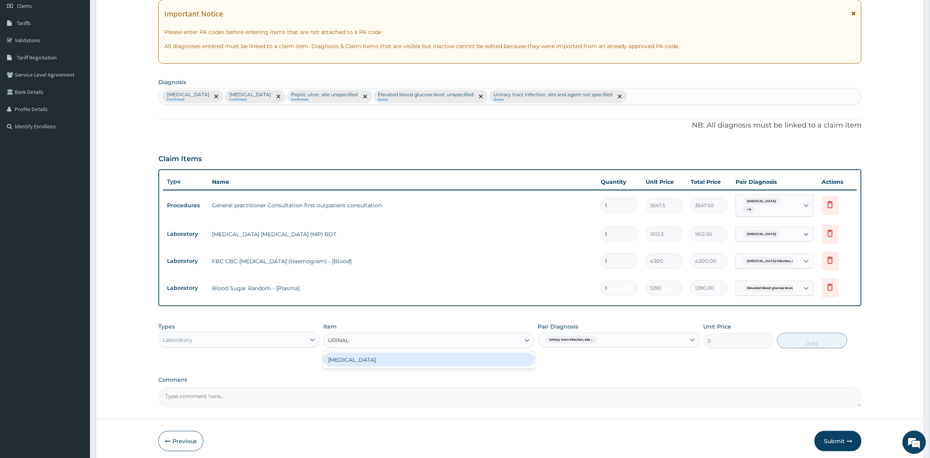
type input "URINALY"
click at [451, 361] on div "URINALYSIS" at bounding box center [428, 360] width 211 height 14
click at [816, 345] on button "Add" at bounding box center [812, 341] width 70 height 16
type input "0"
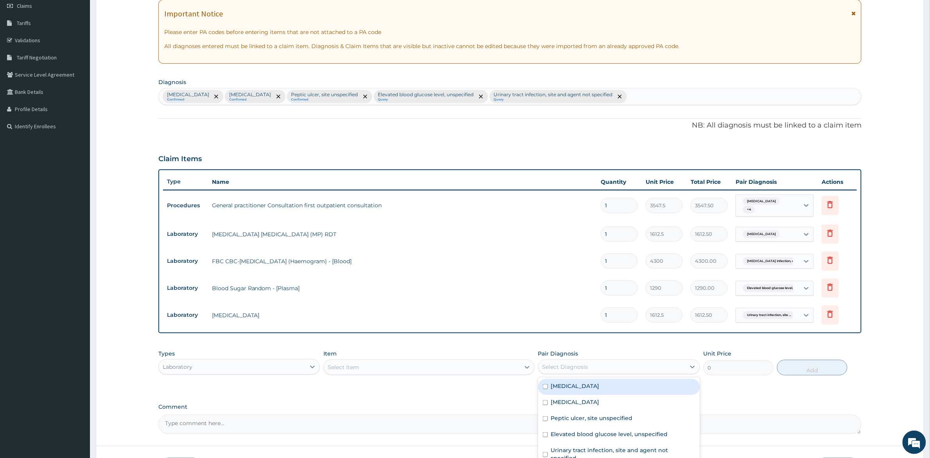
click at [573, 370] on div "Select Diagnosis" at bounding box center [612, 367] width 147 height 13
click at [547, 407] on input "checkbox" at bounding box center [545, 418] width 5 height 5
checkbox input "true"
click at [440, 366] on div "Select Item" at bounding box center [422, 367] width 196 height 13
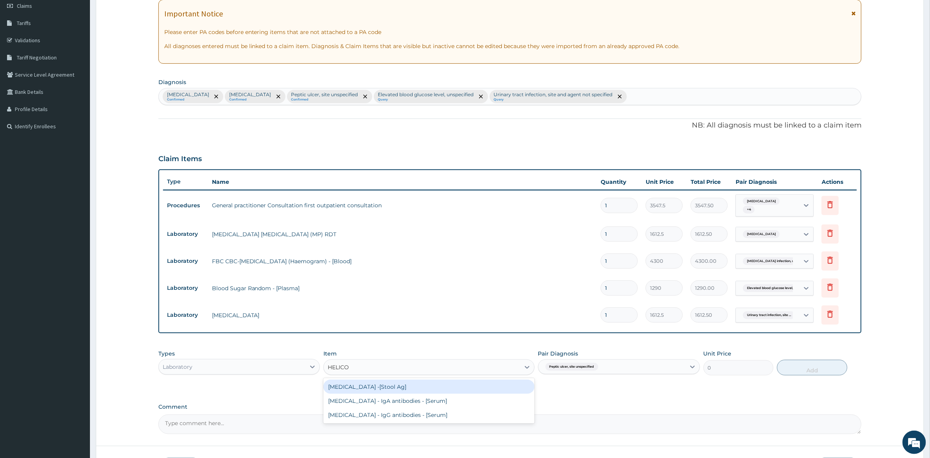
type input "HELIC"
click at [427, 404] on div "Helicobacter Pylori - IgA antibodies - [Serum]" at bounding box center [428, 401] width 211 height 14
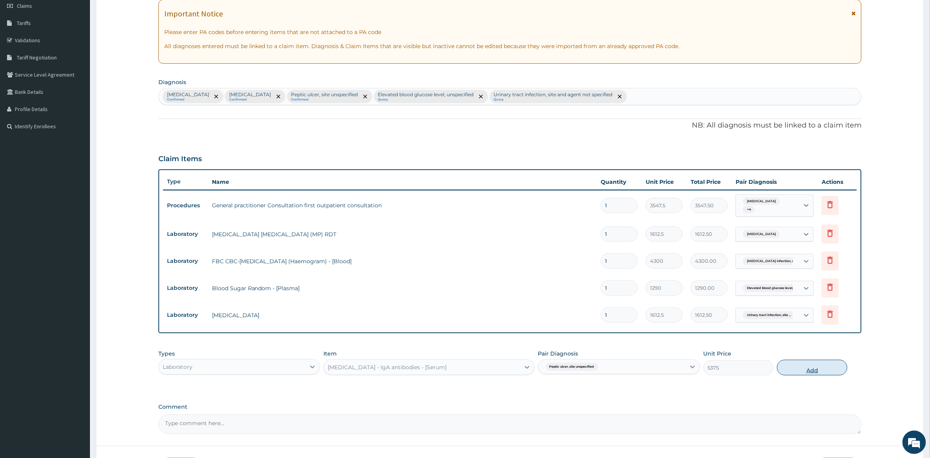
click at [810, 370] on button "Add" at bounding box center [812, 368] width 70 height 16
type input "0"
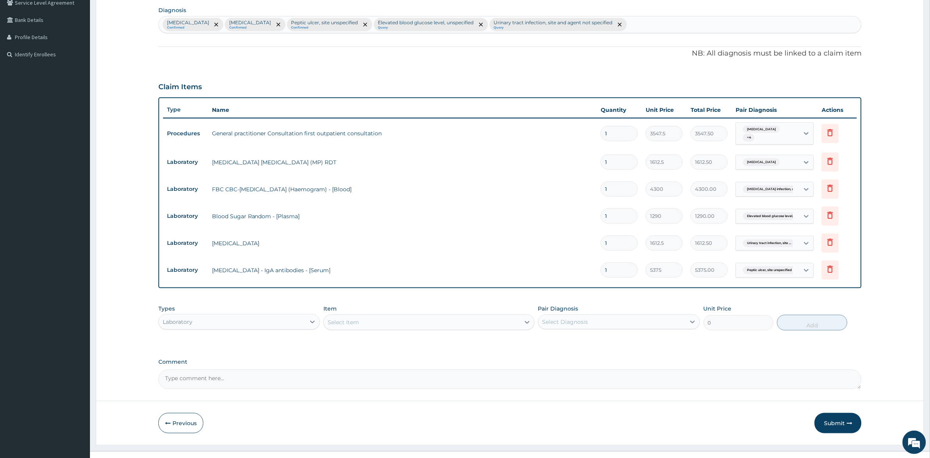
scroll to position [199, 0]
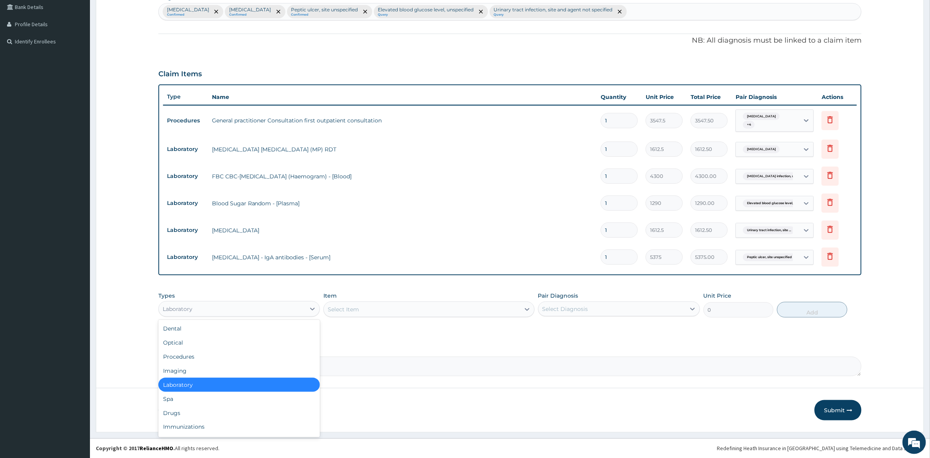
click at [219, 313] on div "Laboratory" at bounding box center [232, 309] width 147 height 13
click at [206, 407] on div "Drugs" at bounding box center [239, 413] width 162 height 14
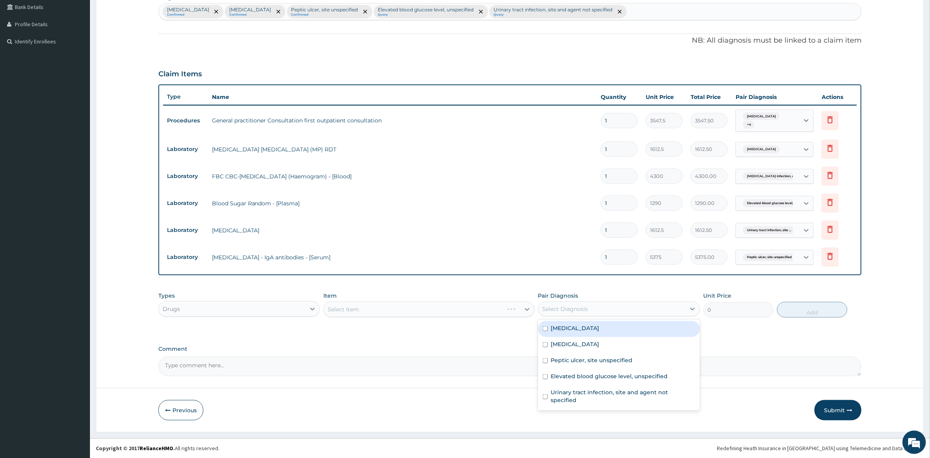
click at [580, 309] on div "Select Diagnosis" at bounding box center [565, 309] width 46 height 8
click at [544, 325] on div "Malaria, unspecified" at bounding box center [619, 329] width 162 height 16
checkbox input "true"
click at [393, 308] on div "Select Item" at bounding box center [428, 310] width 211 height 16
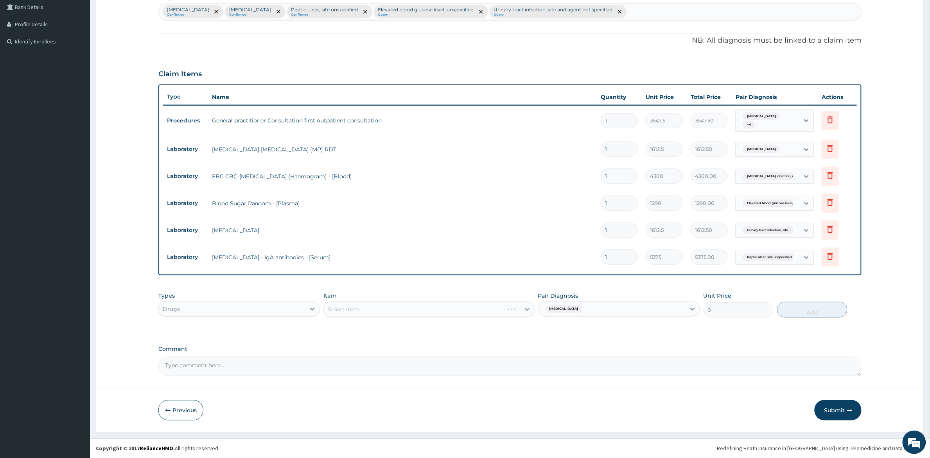
click at [527, 310] on div "Select Item" at bounding box center [428, 310] width 211 height 16
click at [519, 305] on div "Select Item" at bounding box center [428, 310] width 211 height 16
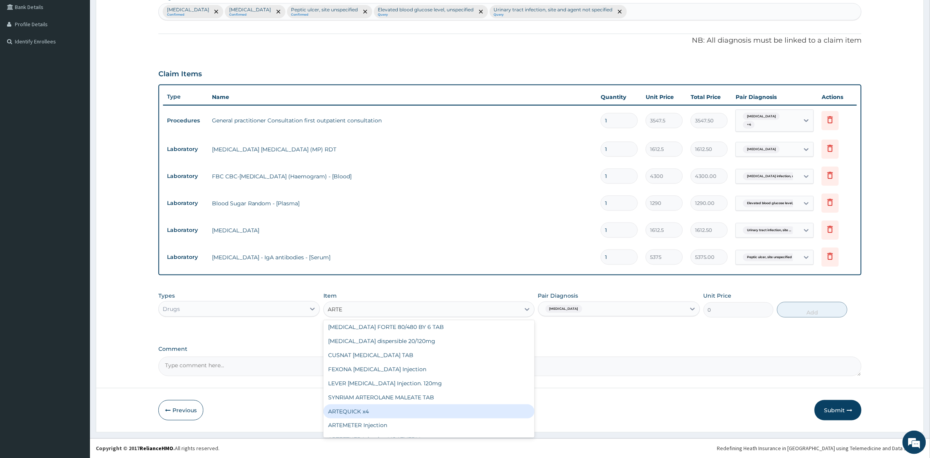
scroll to position [6, 0]
type input "A"
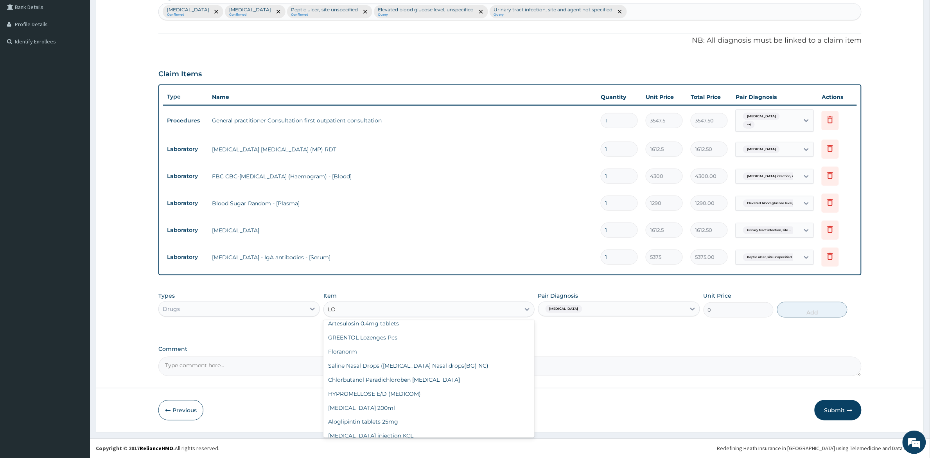
type input "LON"
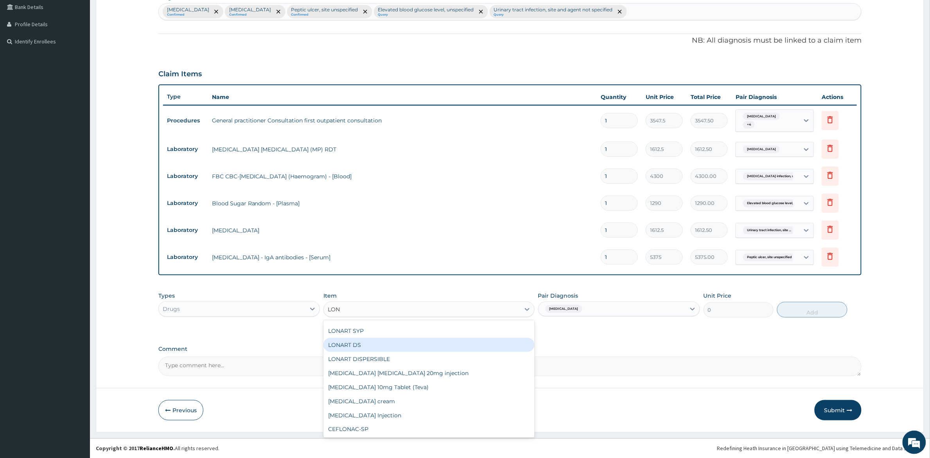
click at [357, 343] on div "LONART DS" at bounding box center [428, 345] width 211 height 14
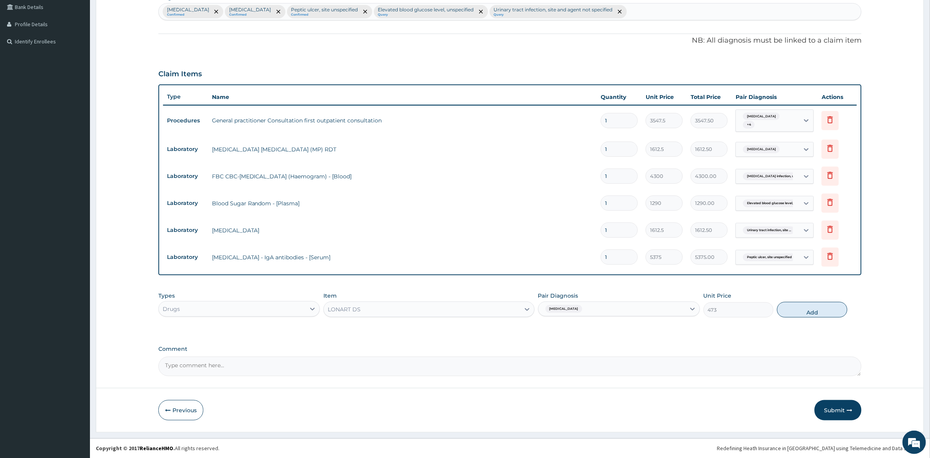
click at [826, 312] on button "Add" at bounding box center [812, 310] width 70 height 16
type input "0"
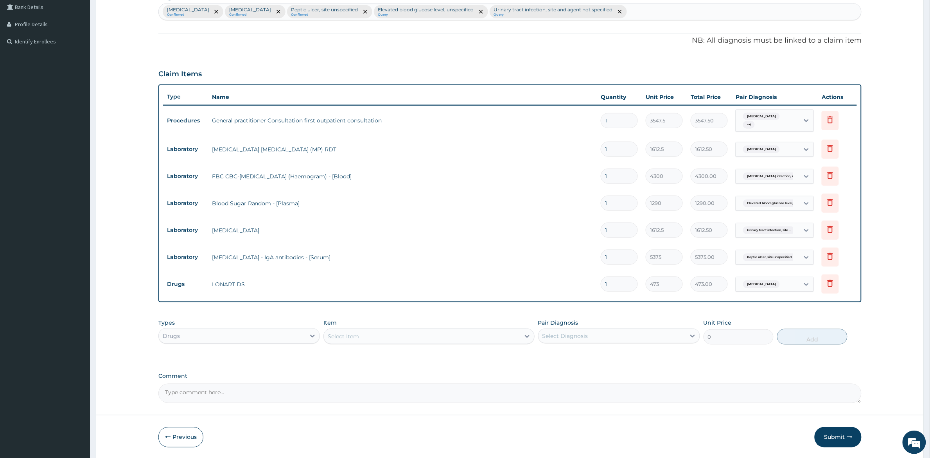
type input "0.00"
type input "6"
type input "2838.00"
type input "6"
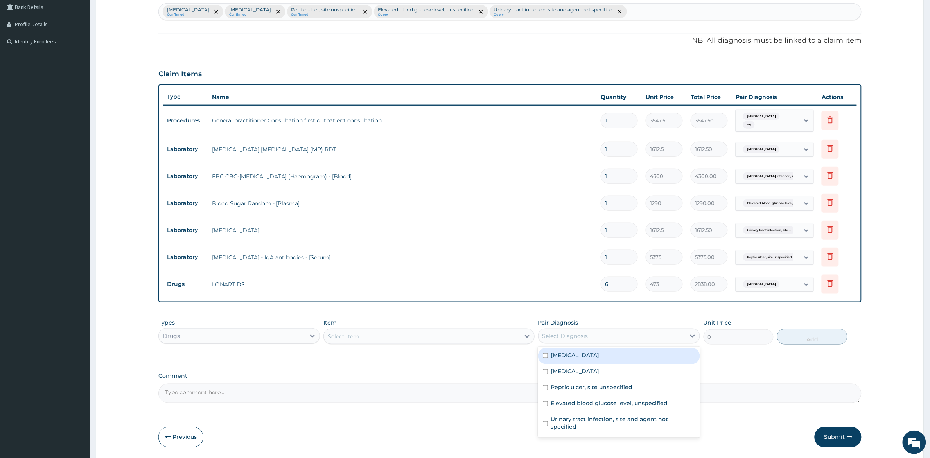
click at [624, 335] on div "Select Diagnosis" at bounding box center [612, 336] width 147 height 13
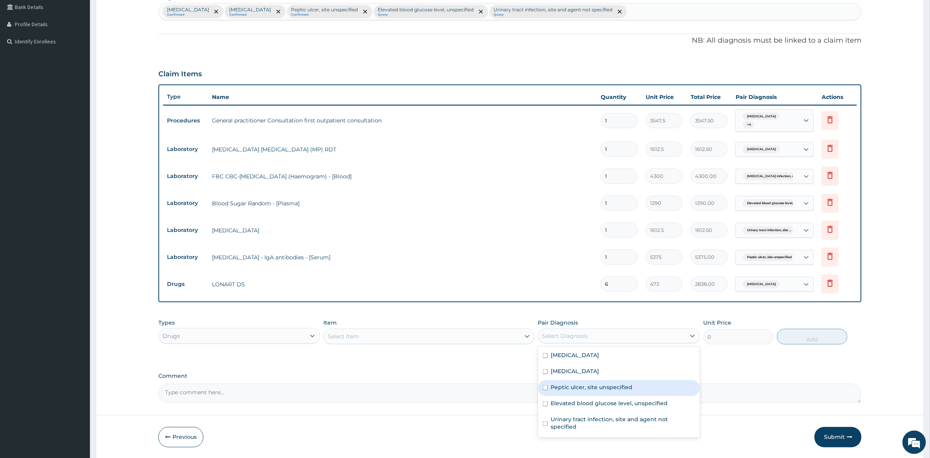
click at [548, 388] on div "Peptic ulcer, site unspecified" at bounding box center [619, 388] width 162 height 16
checkbox input "true"
click at [488, 334] on div "Select Item" at bounding box center [422, 336] width 196 height 13
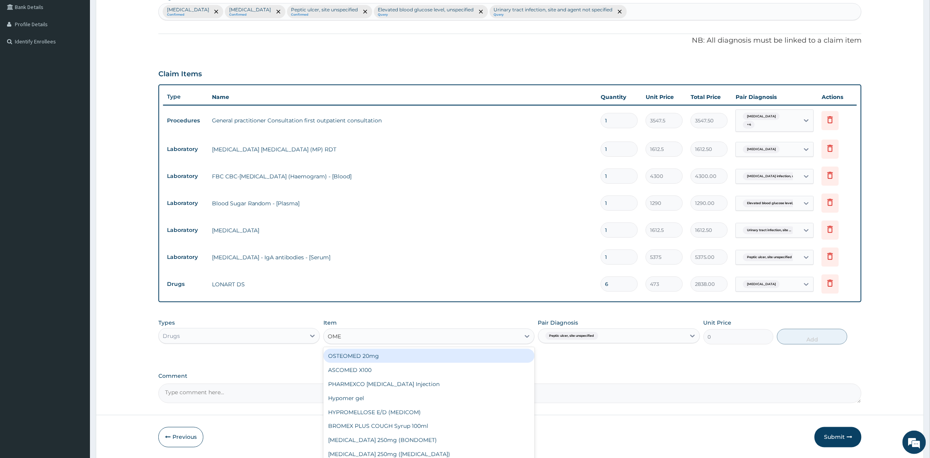
type input "OMEP"
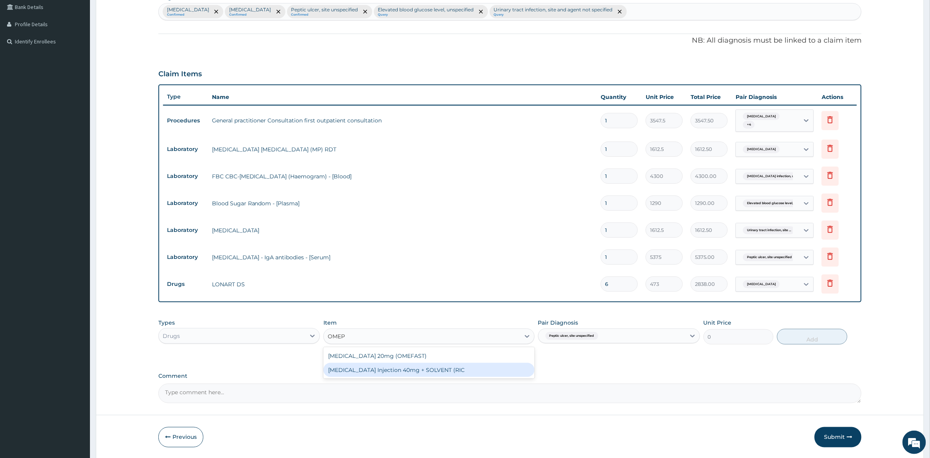
click at [375, 368] on div "OMEPRAZOLE Injection 40mg + SOLVENT (RIC" at bounding box center [428, 370] width 211 height 14
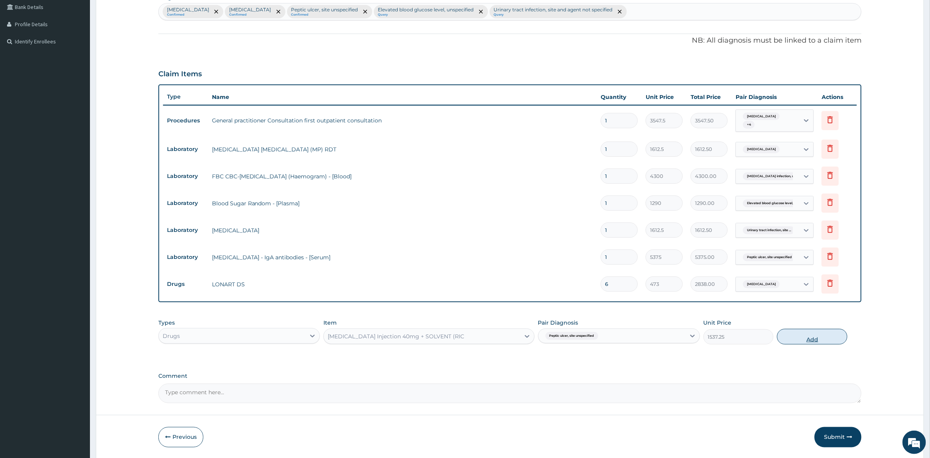
click at [803, 335] on button "Add" at bounding box center [812, 337] width 70 height 16
type input "0"
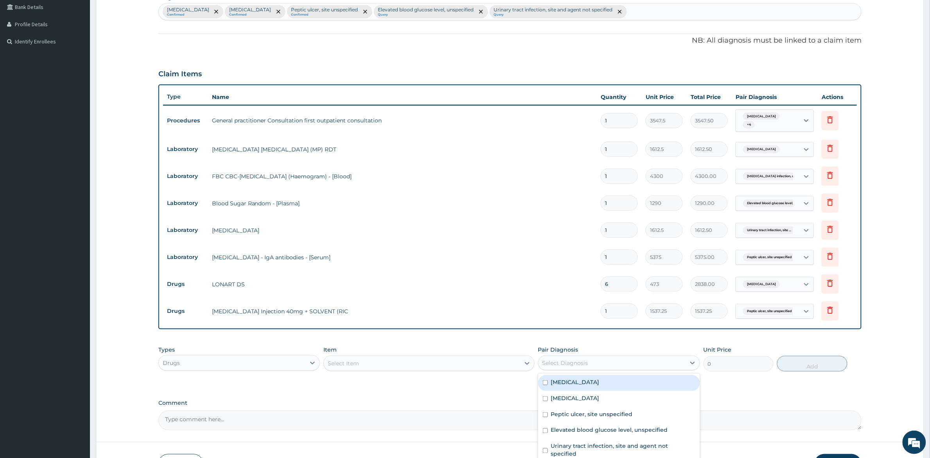
click at [625, 364] on div "Select Diagnosis" at bounding box center [612, 363] width 147 height 13
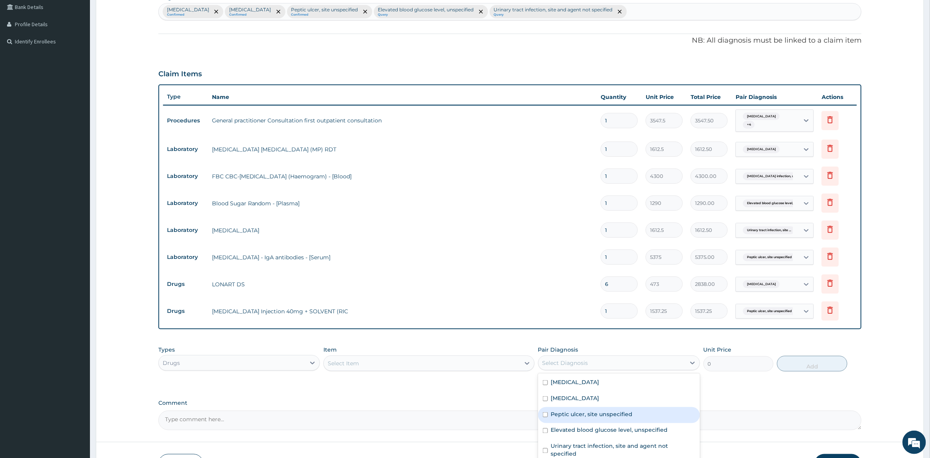
click at [551, 407] on label "Peptic ulcer, site unspecified" at bounding box center [592, 414] width 82 height 8
checkbox input "true"
click at [378, 360] on div "Select Item" at bounding box center [422, 363] width 196 height 13
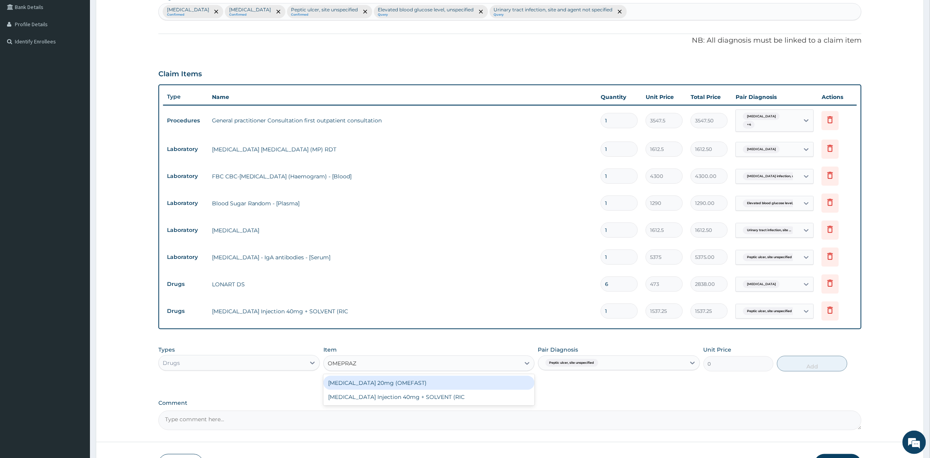
type input "OMEPRAZ"
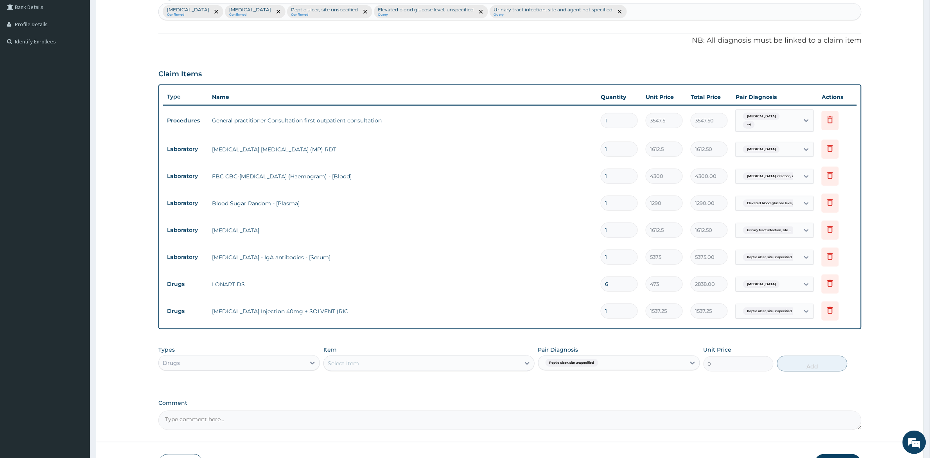
drag, startPoint x: 401, startPoint y: 382, endPoint x: 422, endPoint y: 415, distance: 38.6
click at [422, 407] on textarea "Comment" at bounding box center [510, 421] width 704 height 20
click at [447, 365] on div "Select Item" at bounding box center [422, 363] width 196 height 13
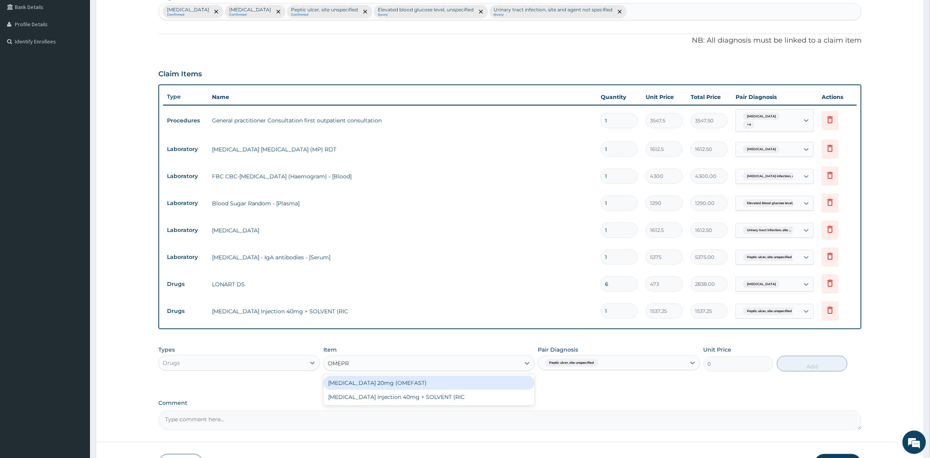
type input "OMEPRA"
click at [413, 385] on div "OMEPRAZOLE 20mg (OMEFAST)" at bounding box center [428, 383] width 211 height 14
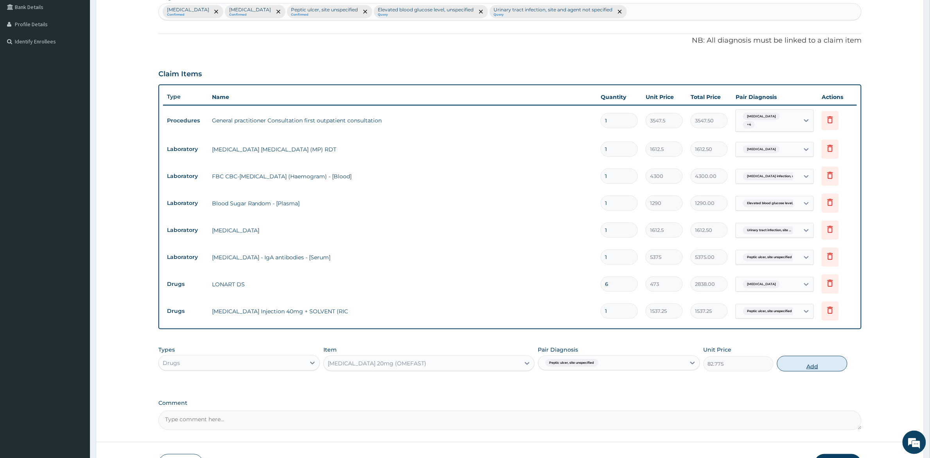
click at [817, 364] on button "Add" at bounding box center [812, 364] width 70 height 16
type input "0"
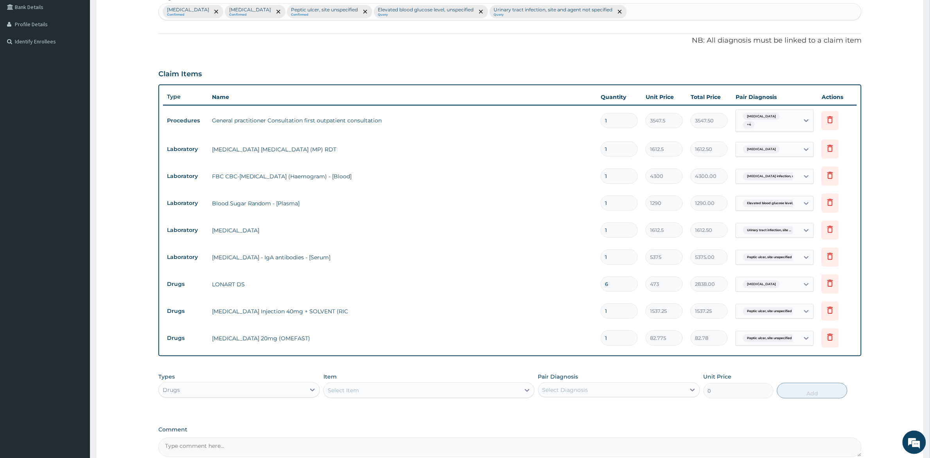
type input "14"
type input "1158.85"
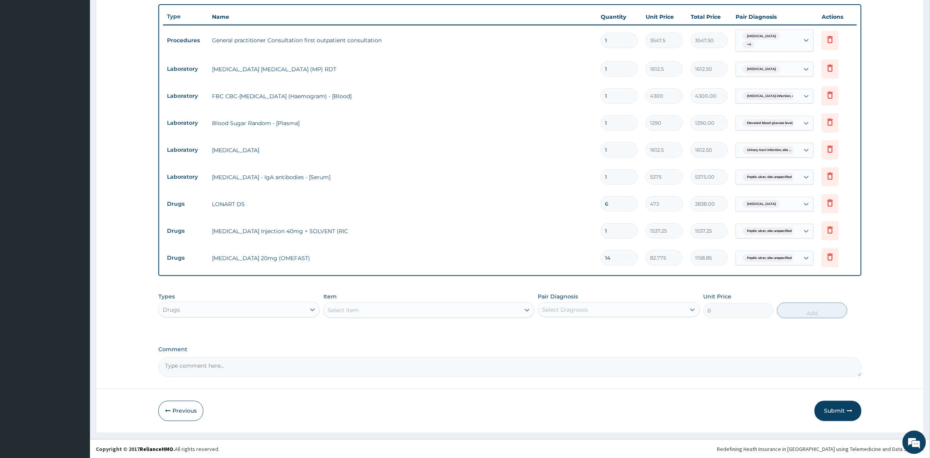
scroll to position [280, 0]
type input "14"
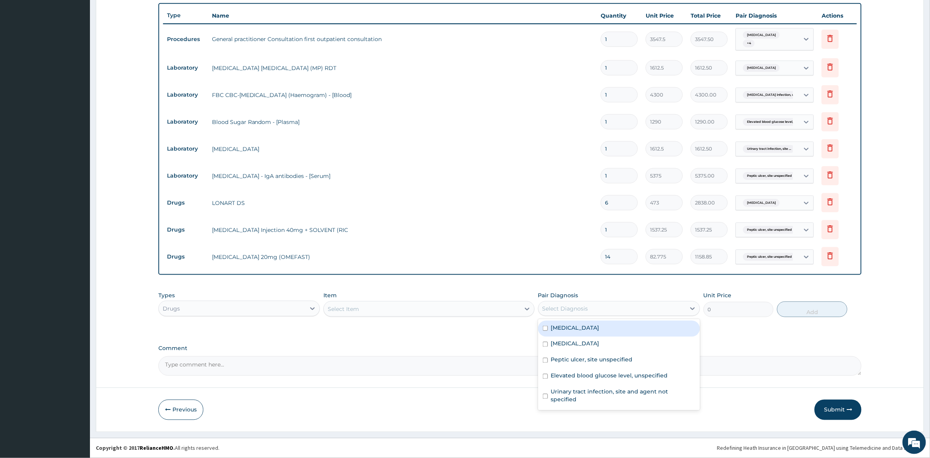
click at [630, 308] on div "Select Diagnosis" at bounding box center [612, 308] width 147 height 13
click at [548, 360] on div "Peptic ulcer, site unspecified" at bounding box center [619, 361] width 162 height 16
checkbox input "true"
click at [470, 307] on div "Select Item" at bounding box center [422, 309] width 196 height 13
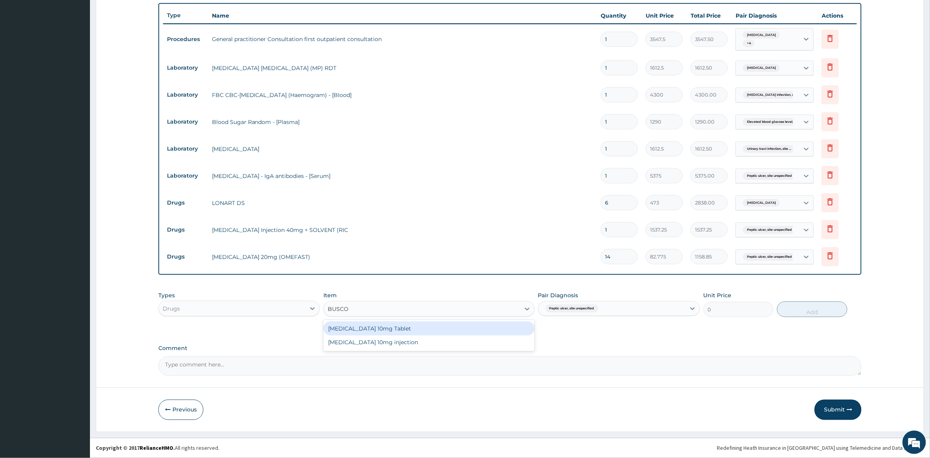
type input "BUSCOP"
click at [413, 329] on div "Buscopan 10mg Tablet" at bounding box center [428, 328] width 211 height 14
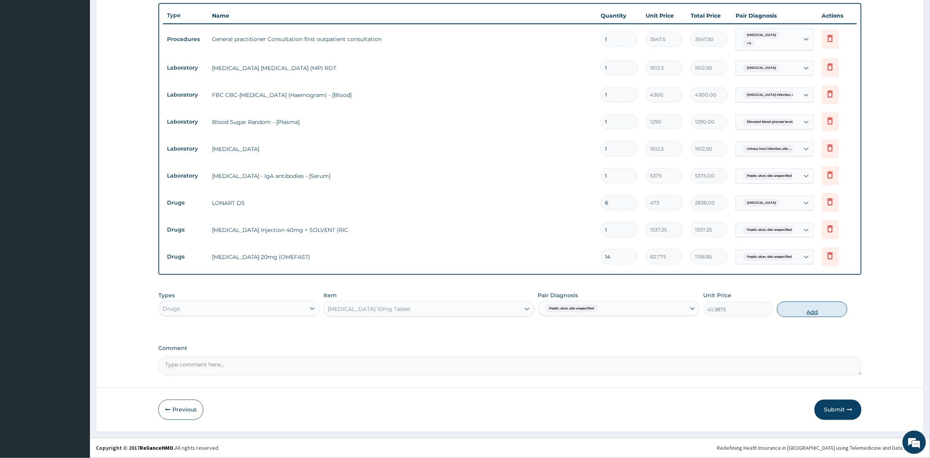
click at [799, 309] on button "Add" at bounding box center [812, 310] width 70 height 16
type input "0"
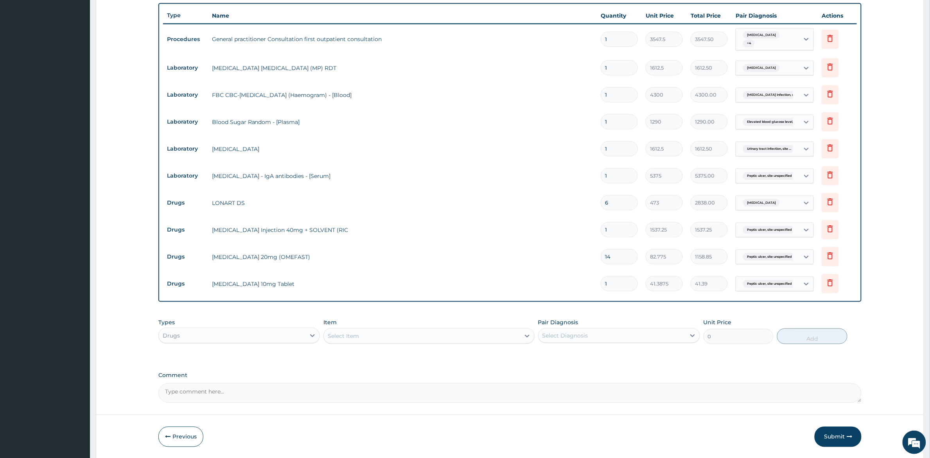
type input "0.00"
type input "4"
type input "165.55"
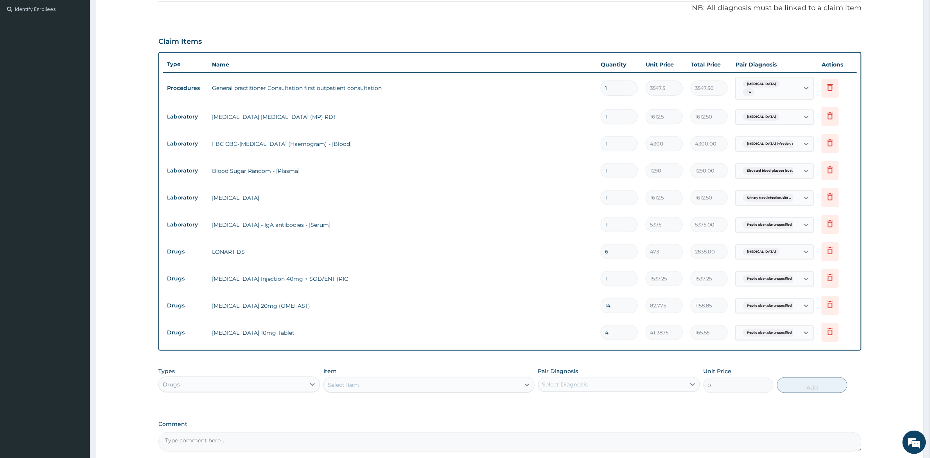
scroll to position [133, 0]
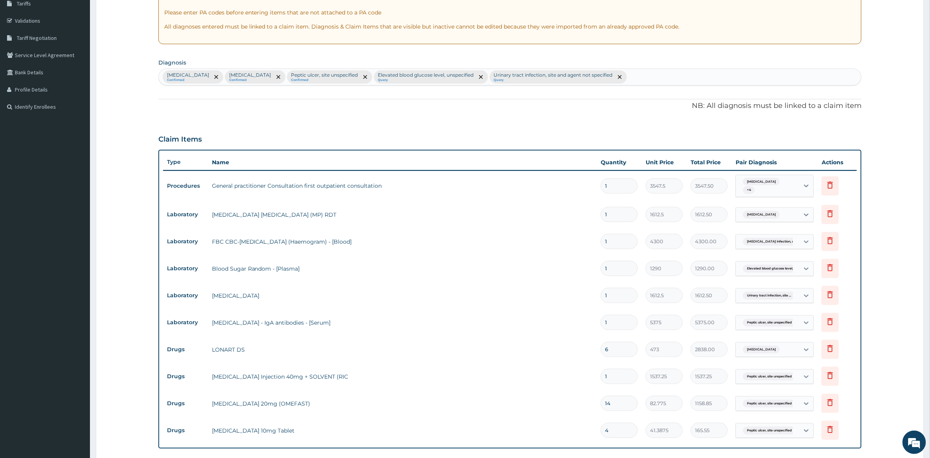
type input "4"
click at [708, 78] on div "Malaria, unspecified Confirmed Salmonella infection, unspecified Confirmed Pept…" at bounding box center [510, 77] width 703 height 16
type input "RHINITIS"
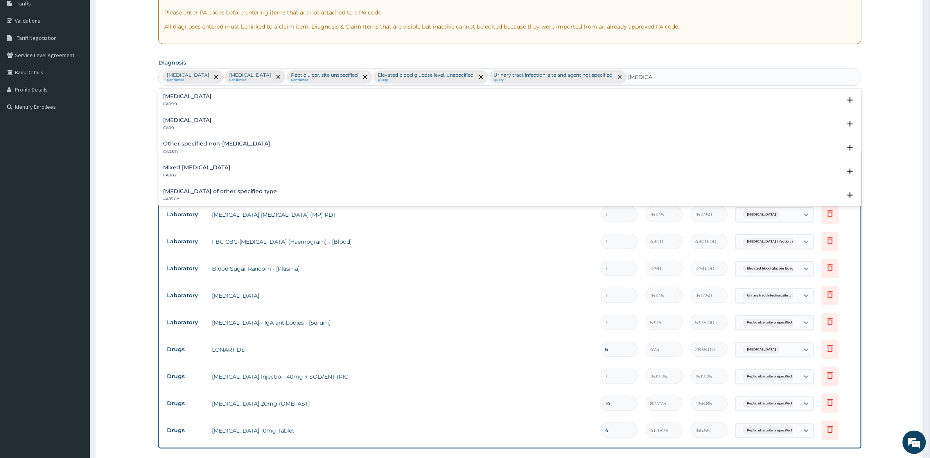
click at [181, 120] on h4 "Acute nasopharyngitis" at bounding box center [187, 120] width 48 height 6
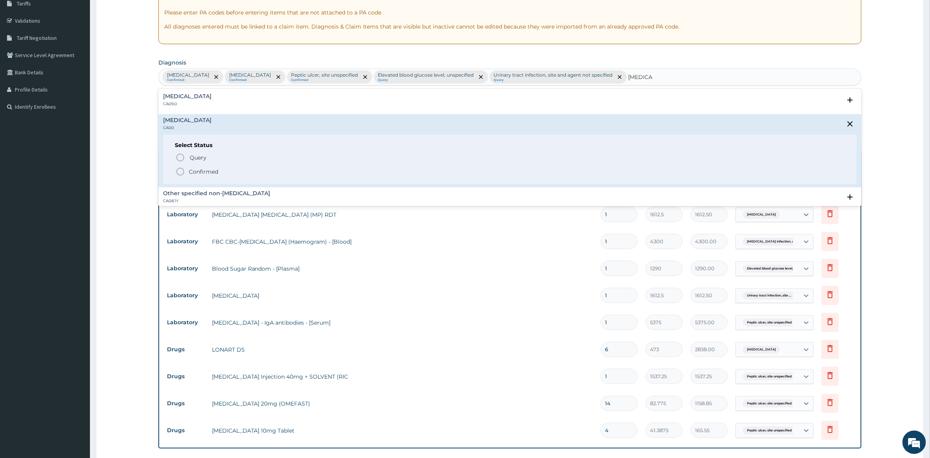
click at [182, 171] on icon "status option filled" at bounding box center [180, 171] width 9 height 9
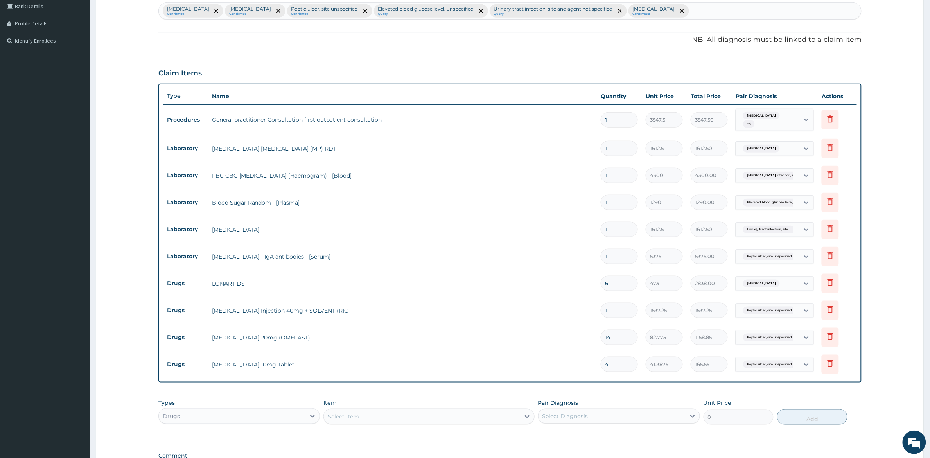
scroll to position [307, 0]
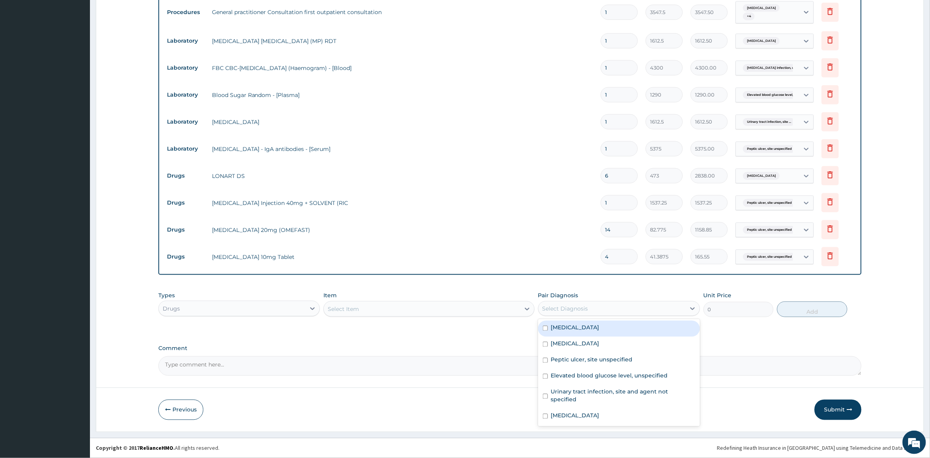
click at [587, 309] on div "Select Diagnosis" at bounding box center [612, 308] width 147 height 13
click at [544, 407] on input "checkbox" at bounding box center [545, 416] width 5 height 5
checkbox input "true"
click at [420, 306] on div "Select Item" at bounding box center [422, 309] width 196 height 13
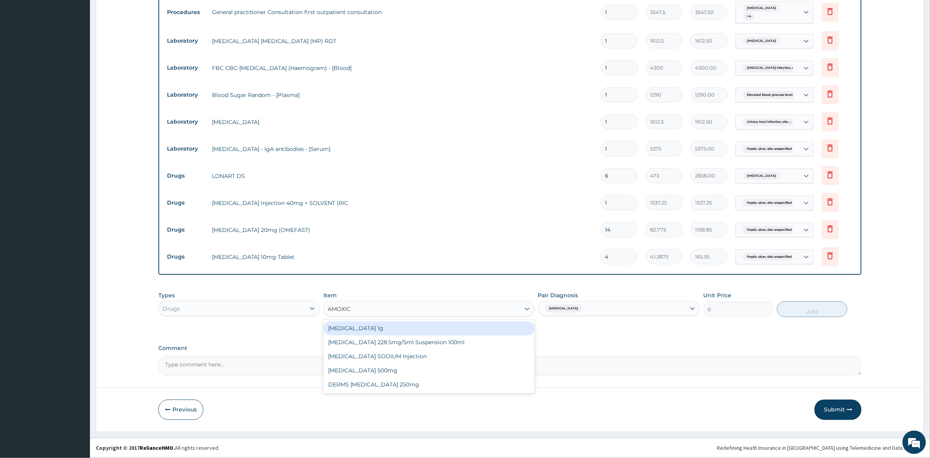
type input "AMOXICI"
click at [364, 343] on div "AMOXICILLIN 500mg" at bounding box center [428, 343] width 211 height 14
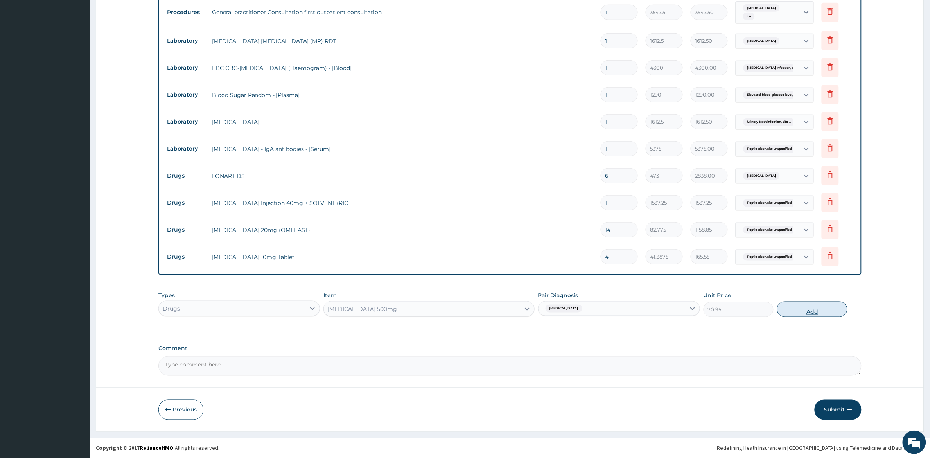
click at [820, 313] on button "Add" at bounding box center [812, 310] width 70 height 16
type input "0"
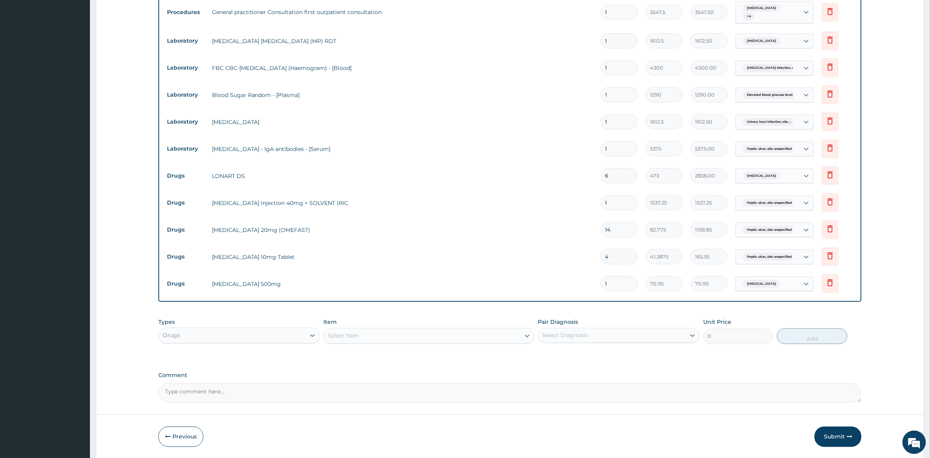
type input "0.00"
type input "2"
type input "141.90"
type input "28"
type input "1986.60"
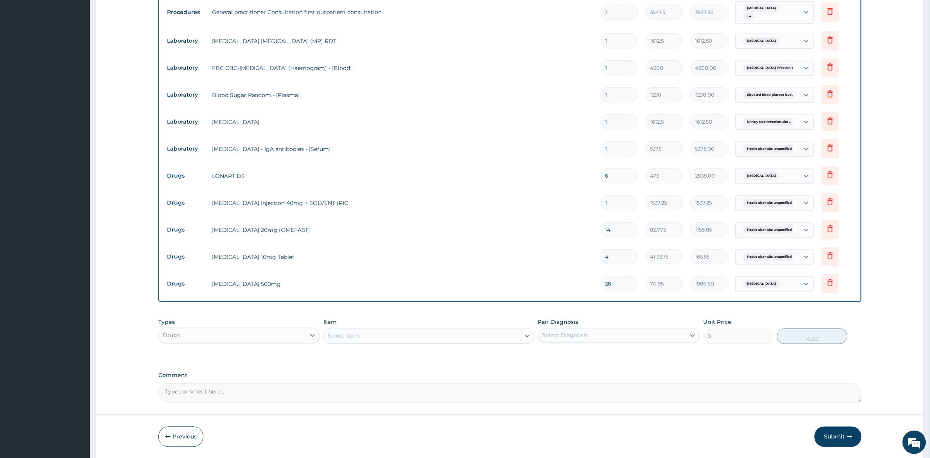
type input "28"
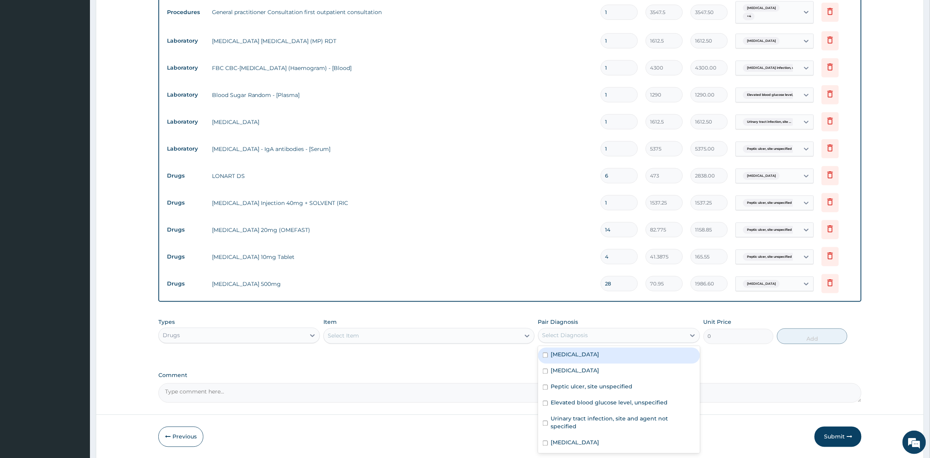
click at [630, 332] on div "Select Diagnosis" at bounding box center [612, 335] width 147 height 13
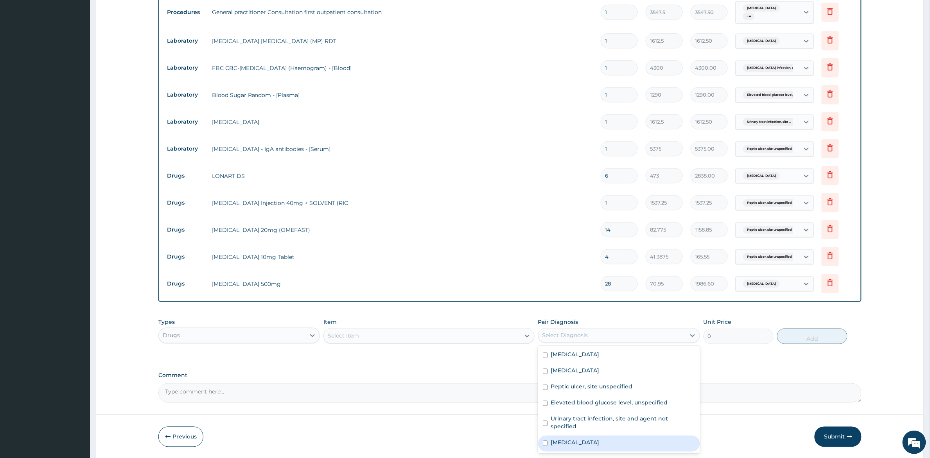
click at [551, 407] on label "Acute nasopharyngitis" at bounding box center [575, 443] width 48 height 8
checkbox input "true"
click at [433, 331] on div "Select Item" at bounding box center [422, 336] width 196 height 13
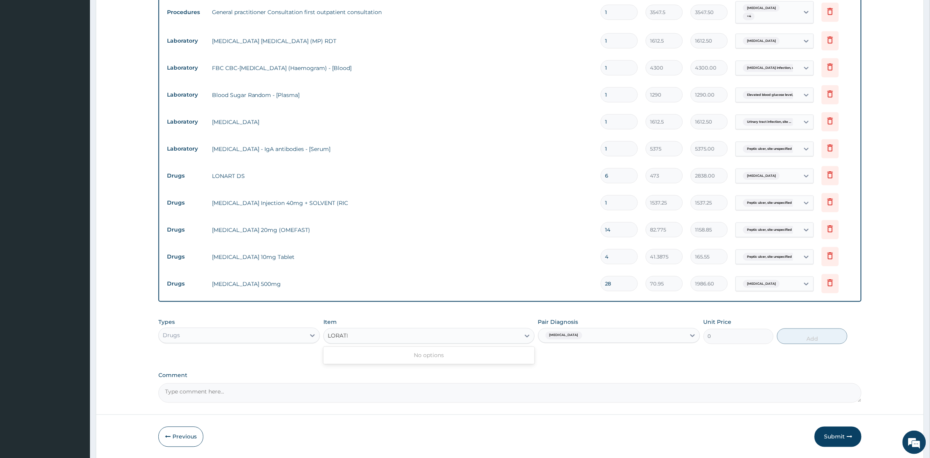
type input "LORAT"
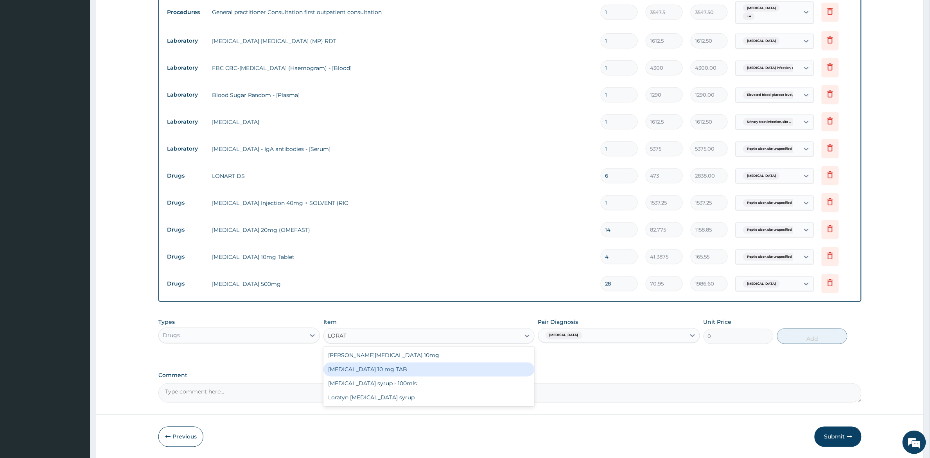
click at [403, 373] on div "LORATADINE 10 mg TAB" at bounding box center [428, 370] width 211 height 14
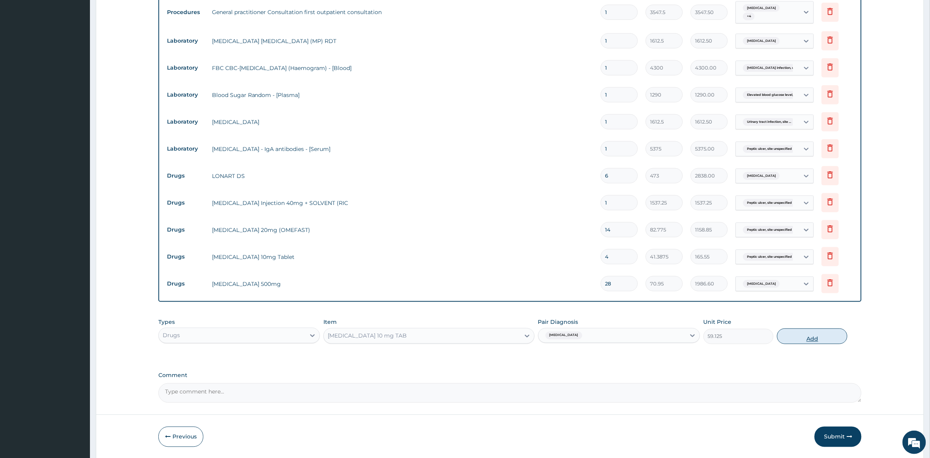
click at [789, 336] on button "Add" at bounding box center [812, 337] width 70 height 16
type input "0"
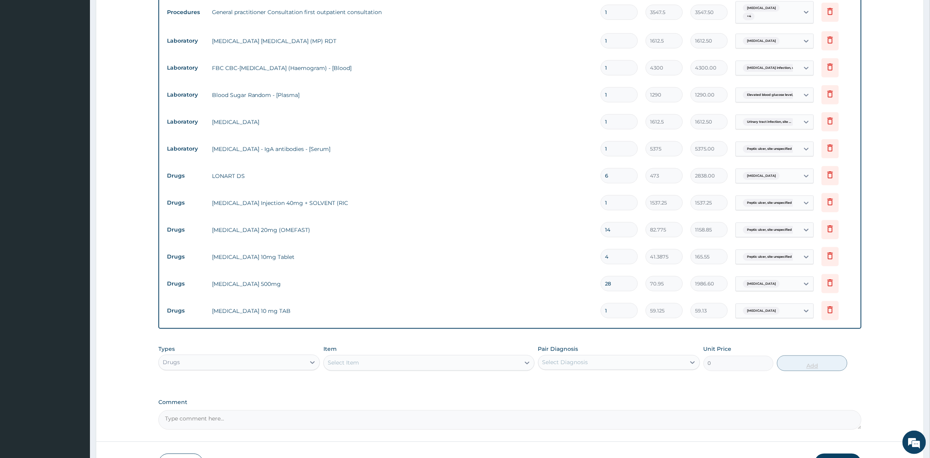
type input "0.00"
type input "7"
type input "413.88"
type input "7"
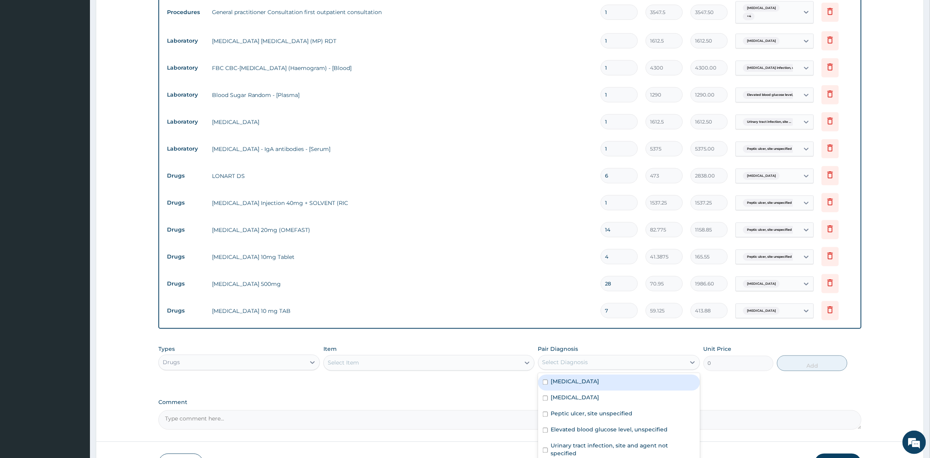
click at [583, 361] on div "Select Diagnosis" at bounding box center [565, 363] width 46 height 8
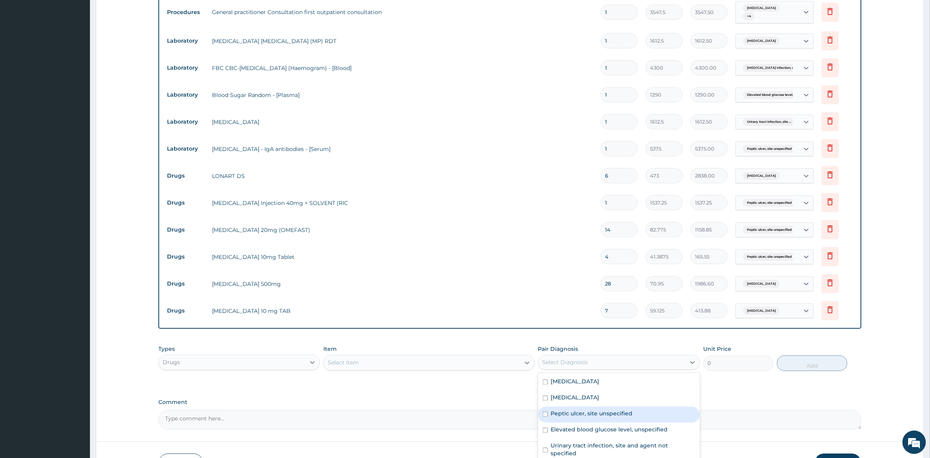
click at [550, 407] on div "Peptic ulcer, site unspecified" at bounding box center [619, 415] width 162 height 16
checkbox input "true"
click at [484, 363] on div "Select Item" at bounding box center [422, 363] width 196 height 13
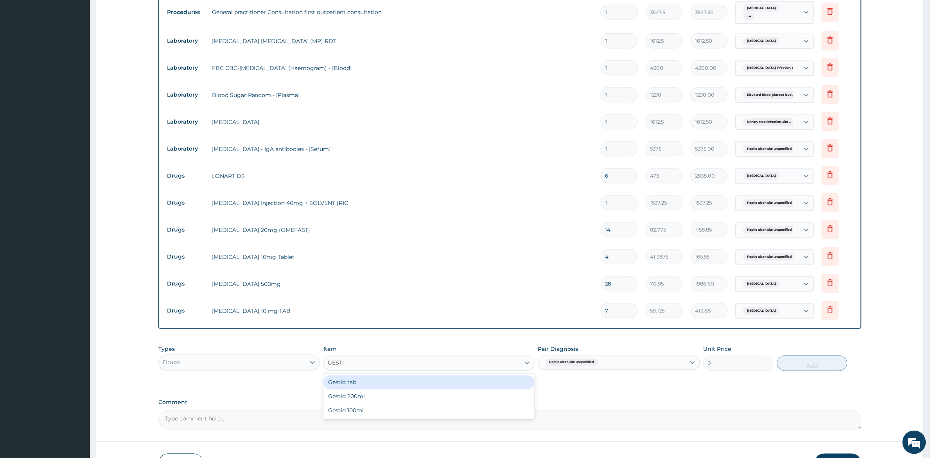
type input "GESTID"
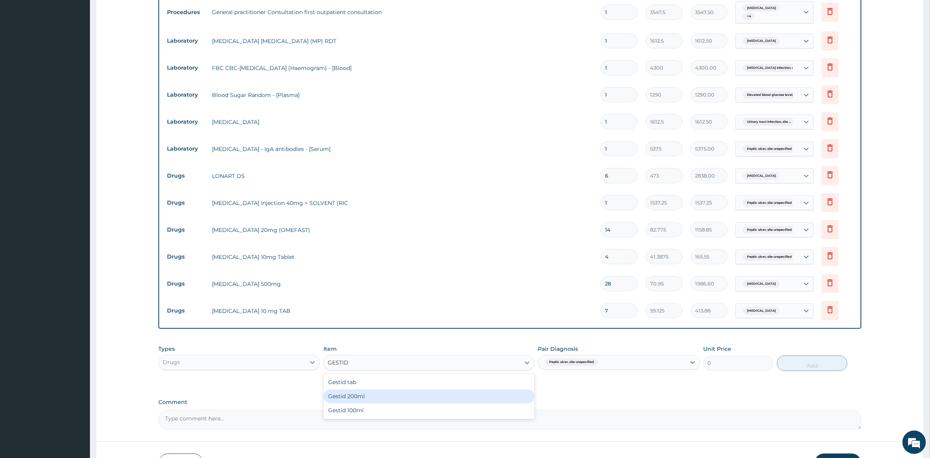
click at [385, 395] on div "Gestid 200ml" at bounding box center [428, 397] width 211 height 14
click at [820, 366] on button "Add" at bounding box center [812, 364] width 70 height 16
type input "0"
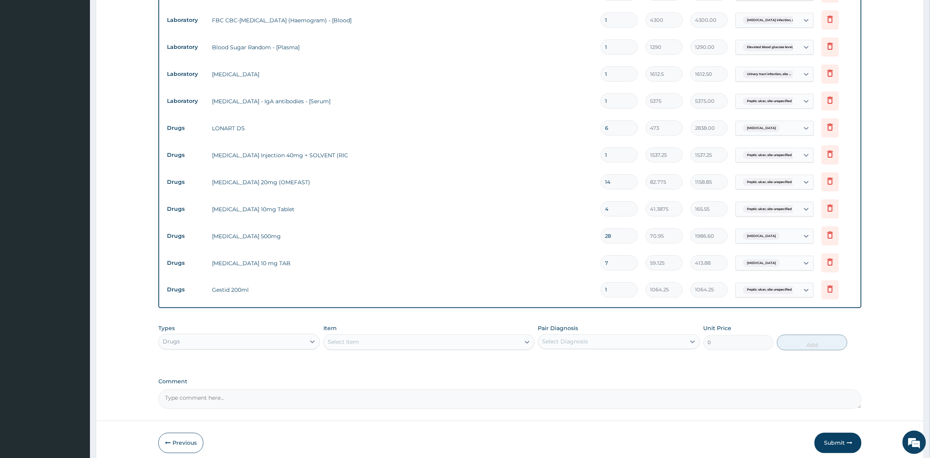
scroll to position [388, 0]
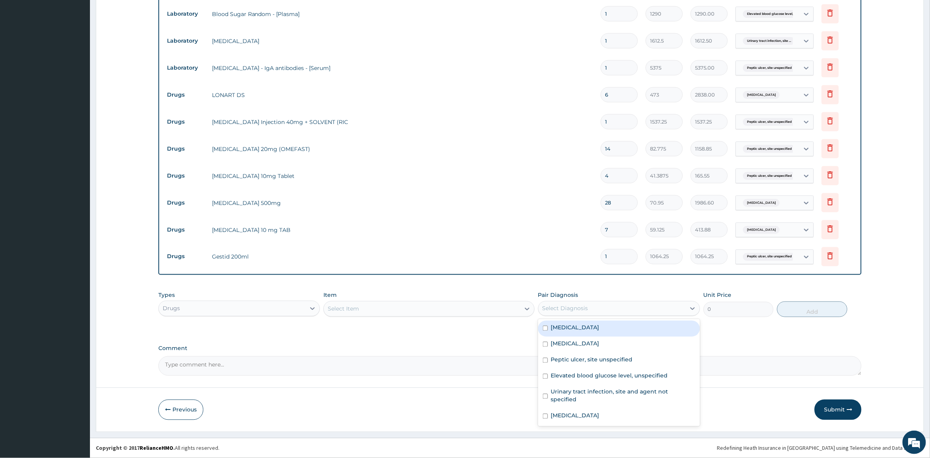
click at [638, 309] on div "Select Diagnosis" at bounding box center [612, 308] width 147 height 13
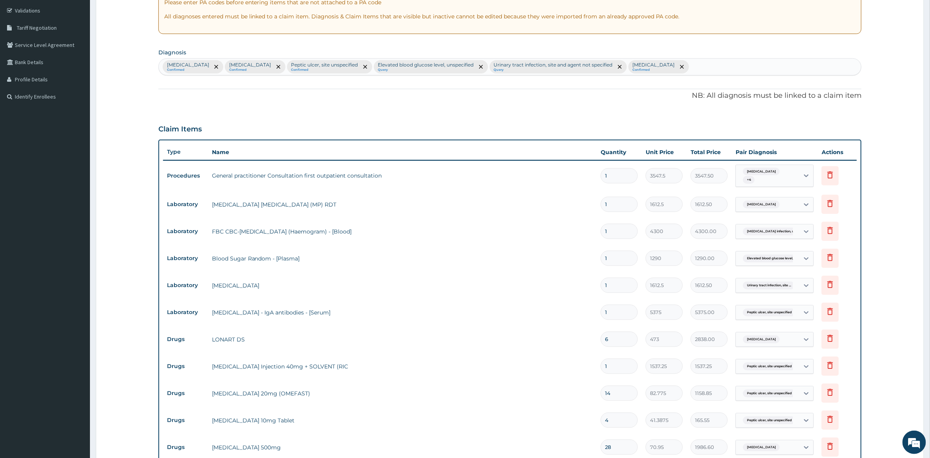
click at [799, 65] on div "Malaria, unspecified Confirmed Salmonella infection, unspecified Confirmed Pept…" at bounding box center [510, 67] width 703 height 16
type input "PAIN"
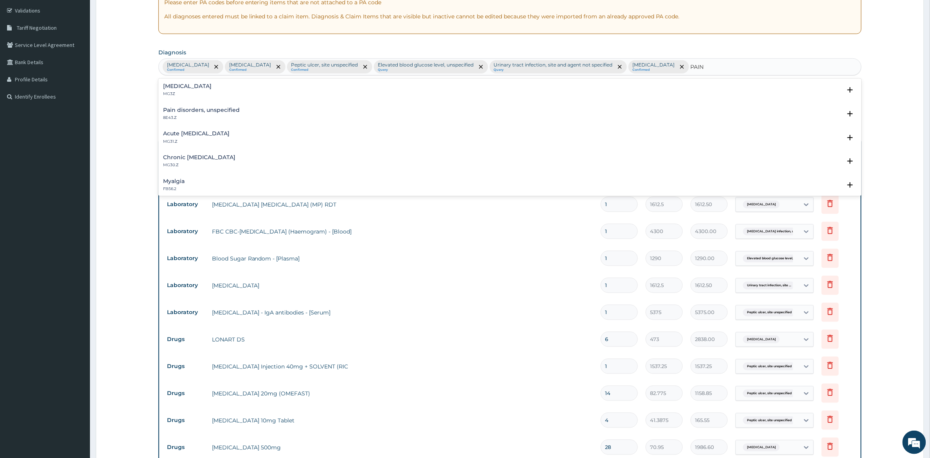
click at [201, 93] on p "MG3Z" at bounding box center [187, 93] width 48 height 5
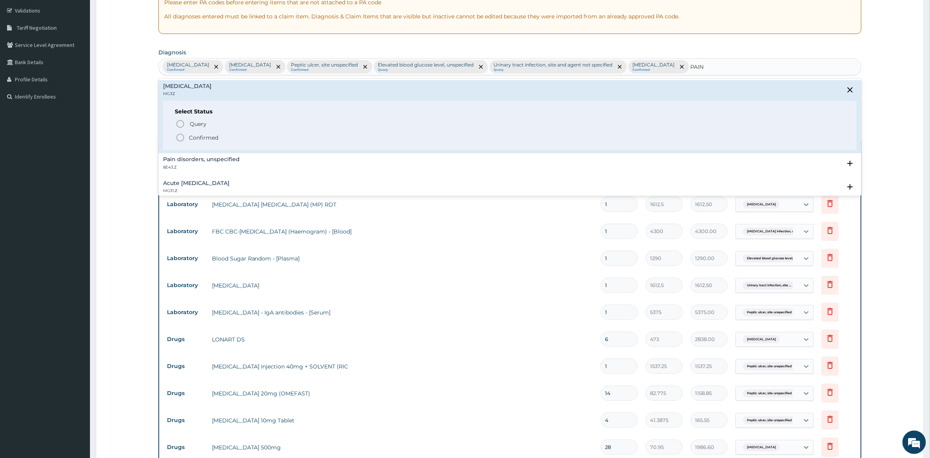
click at [176, 137] on icon "status option filled" at bounding box center [180, 137] width 9 height 9
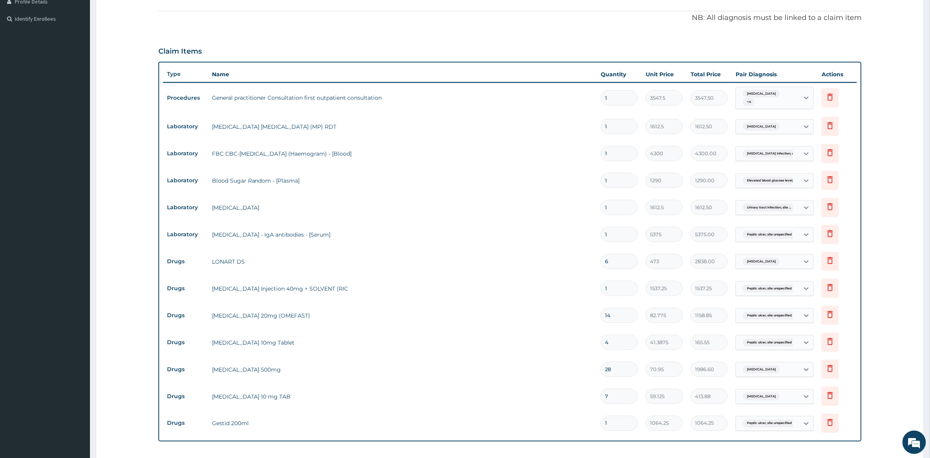
scroll to position [339, 0]
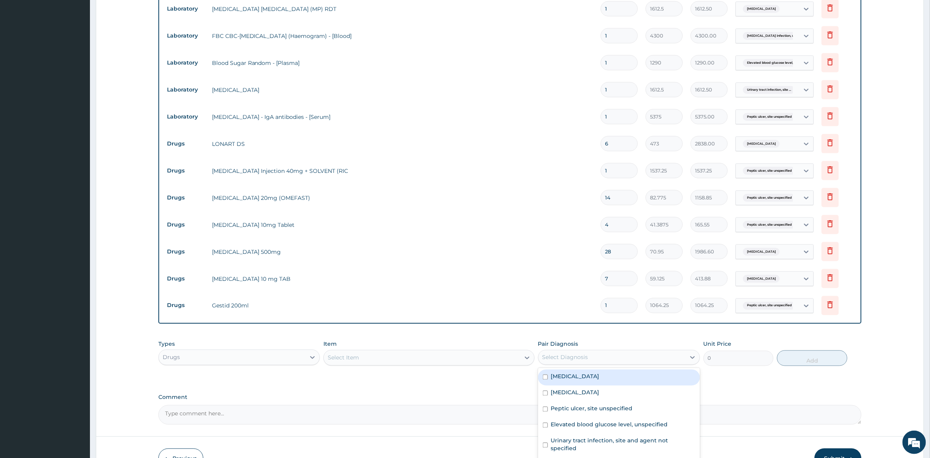
click at [599, 359] on div "Select Diagnosis" at bounding box center [612, 357] width 147 height 13
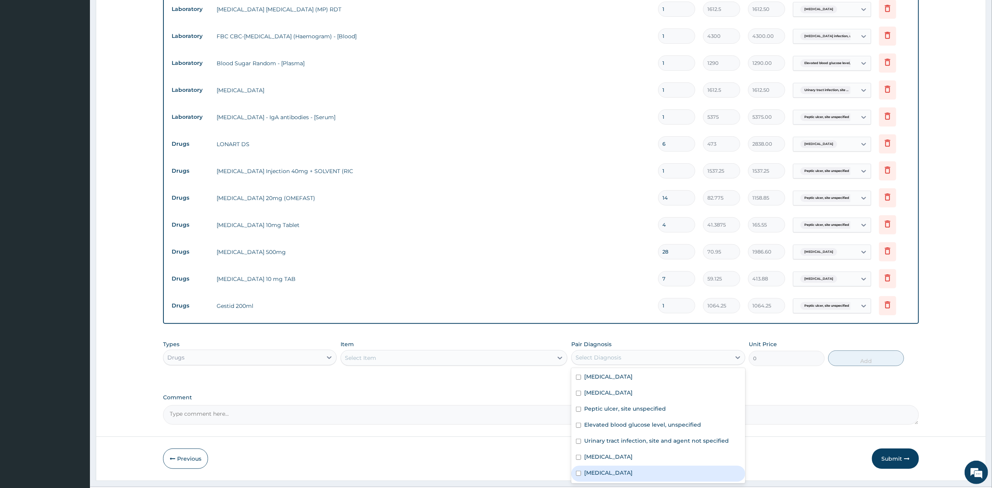
drag, startPoint x: 905, startPoint y: 2, endPoint x: 578, endPoint y: 476, distance: 575.9
click at [578, 407] on input "checkbox" at bounding box center [578, 473] width 5 height 5
checkbox input "true"
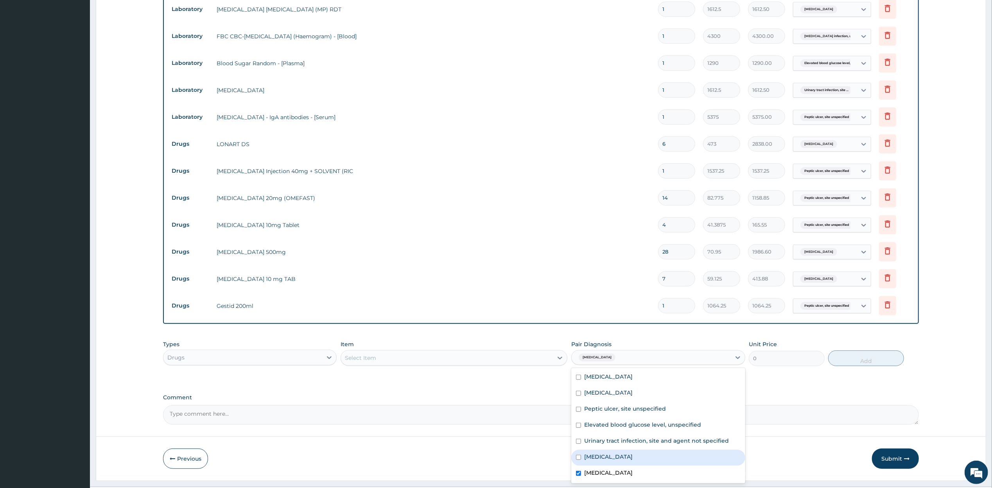
click at [490, 360] on div "Select Item" at bounding box center [447, 358] width 212 height 13
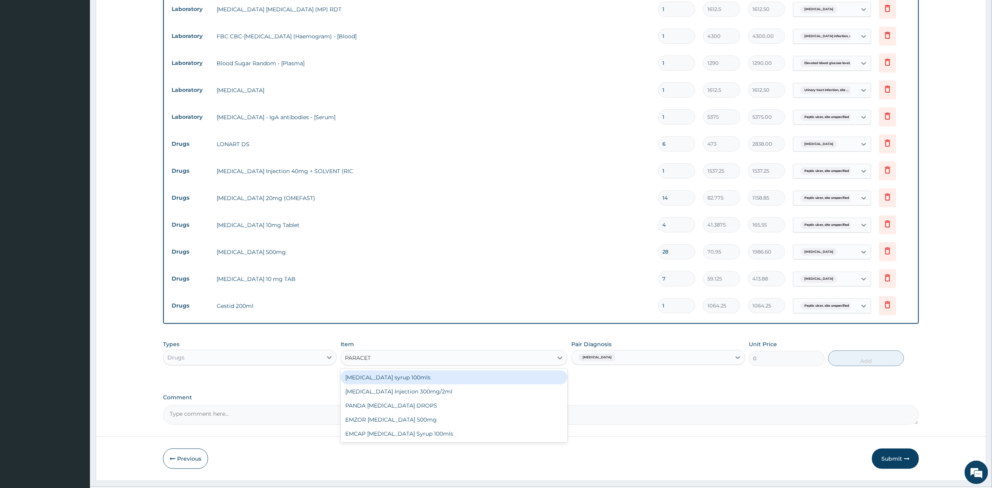
type input "PARACETA"
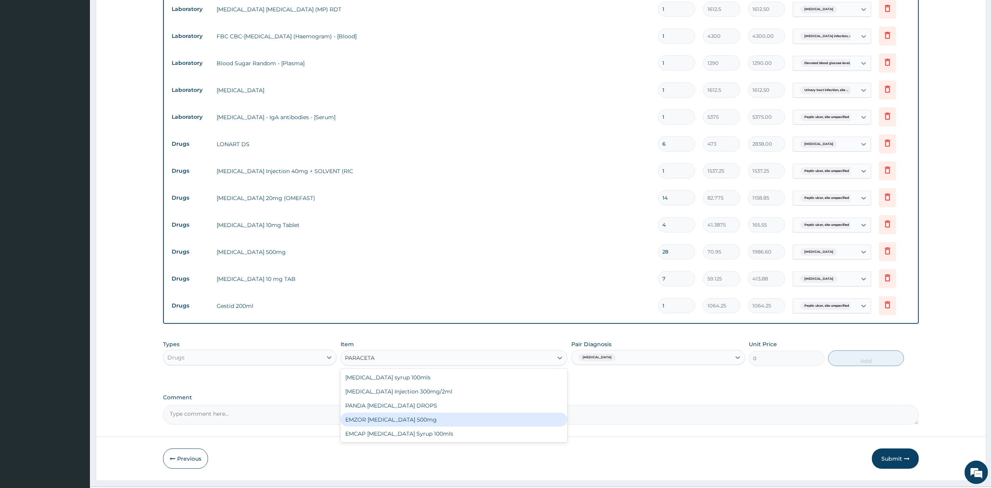
click at [406, 407] on div "EMZOR PARACETAMOL 500mg" at bounding box center [454, 420] width 227 height 14
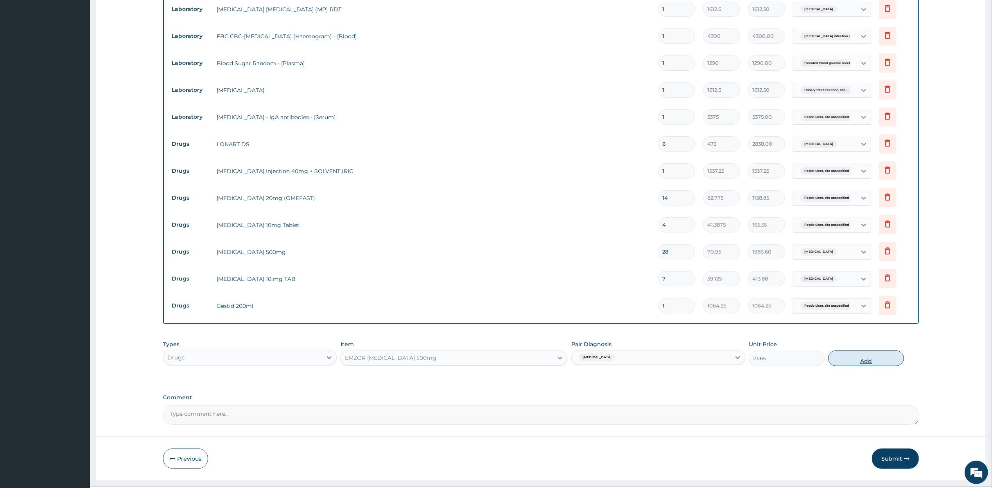
click at [826, 361] on button "Add" at bounding box center [865, 359] width 75 height 16
type input "0"
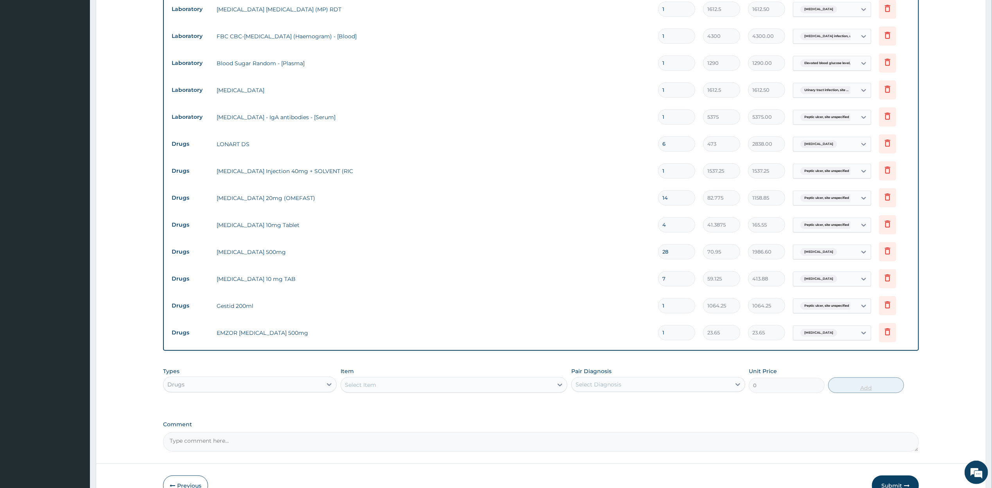
type input "18"
type input "425.70"
type input "18"
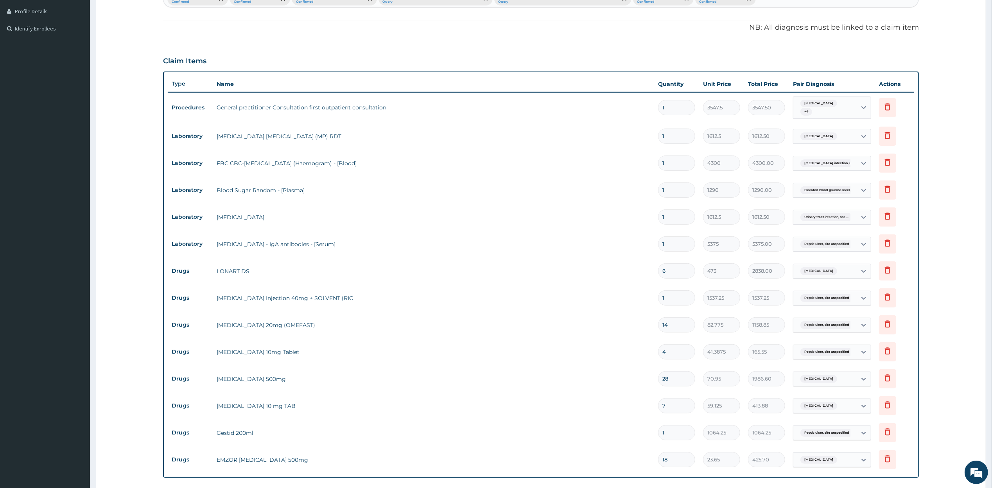
scroll to position [230, 0]
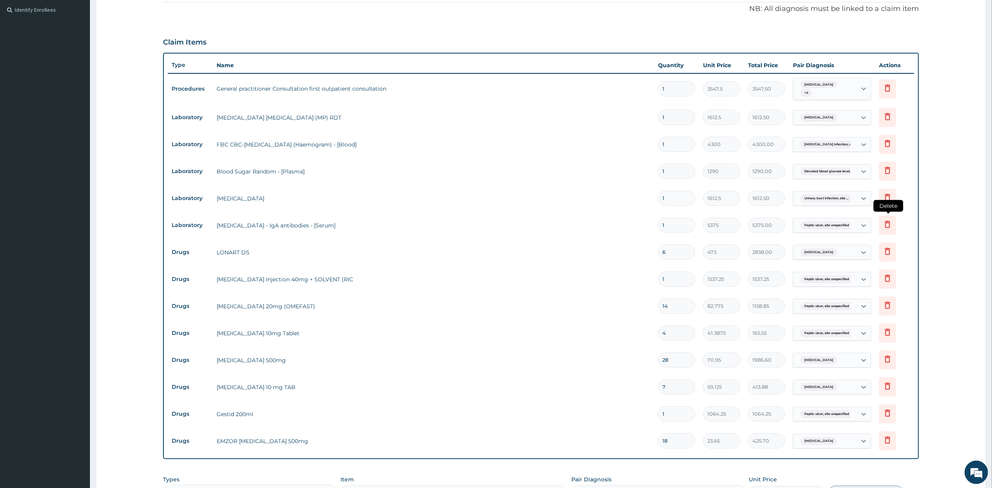
click at [826, 226] on icon at bounding box center [887, 224] width 9 height 9
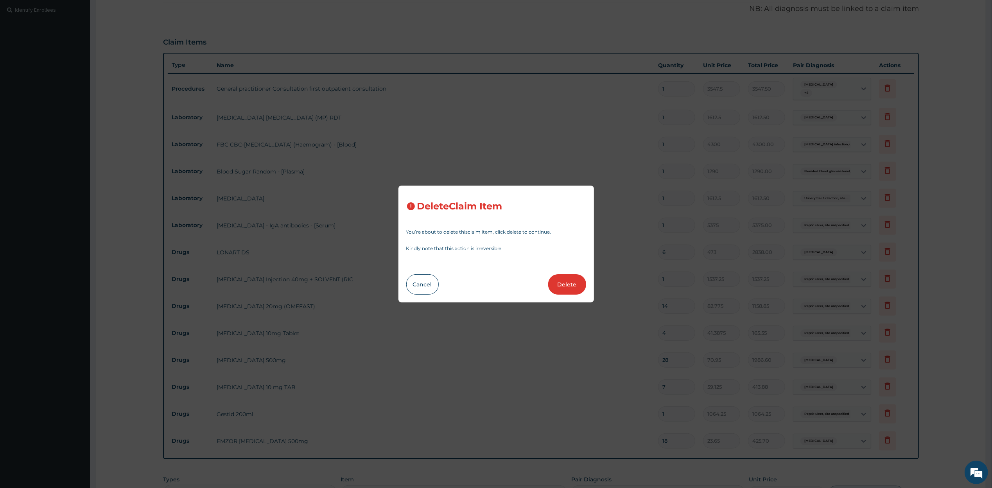
click at [559, 283] on button "Delete" at bounding box center [567, 285] width 38 height 20
type input "6"
type input "473"
type input "2838.00"
type input "1"
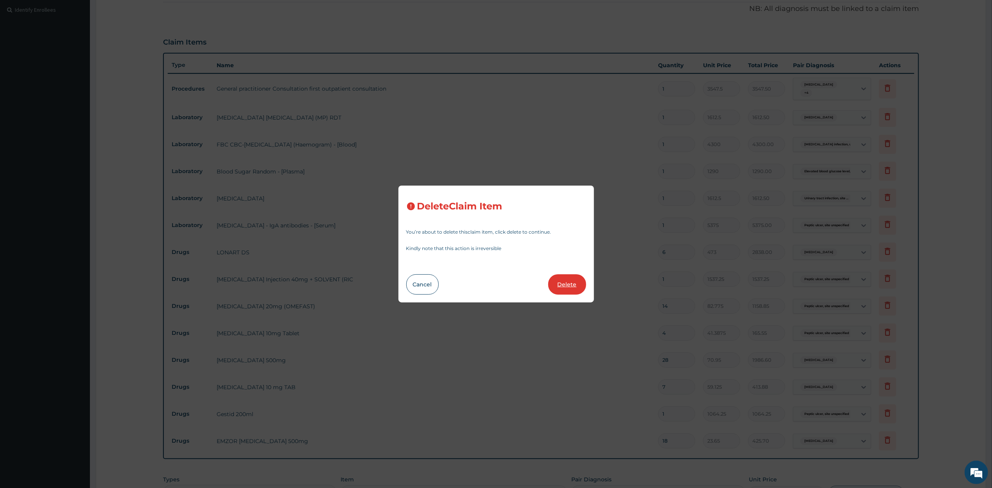
type input "1537.25"
type input "14"
type input "82.775"
type input "1158.85"
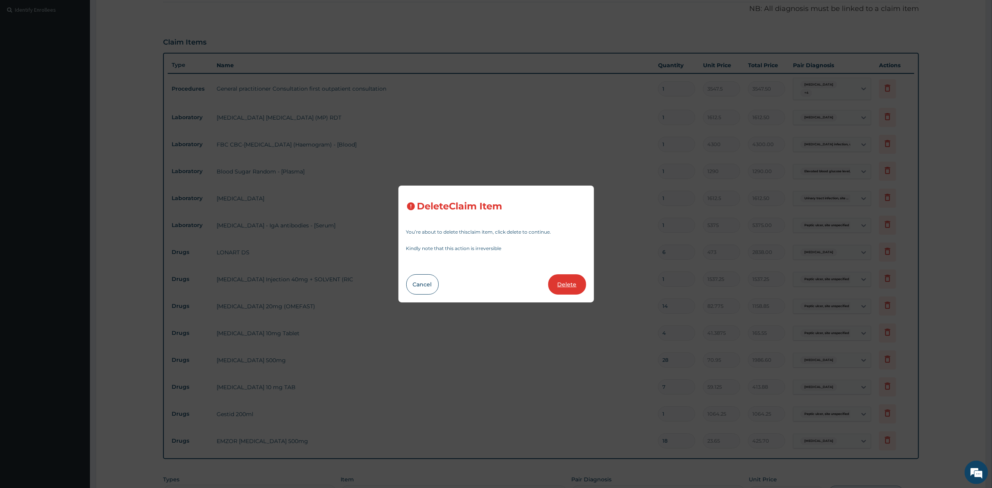
type input "4"
type input "41.3875"
type input "165.55"
type input "28"
type input "70.95"
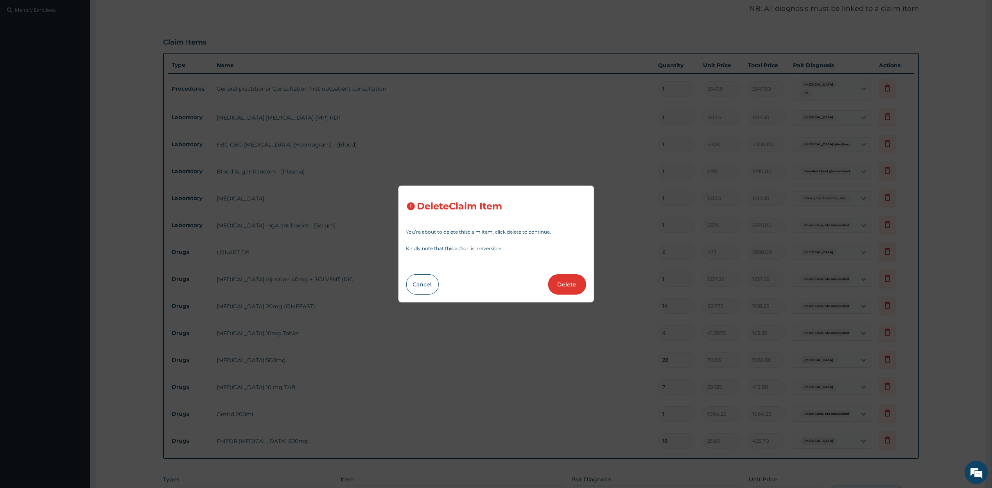
type input "1986.60"
type input "7"
type input "59.125"
type input "413.88"
type input "1"
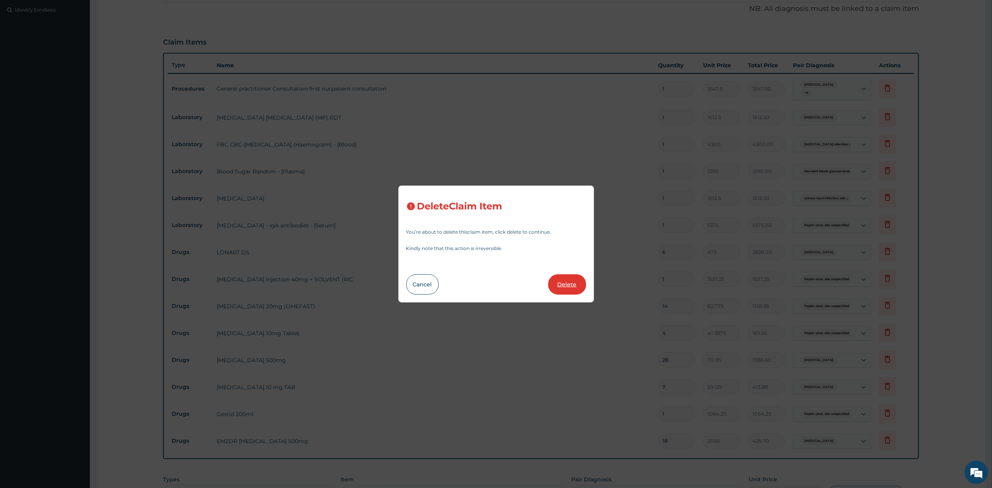
type input "1064.25"
type input "18"
type input "23.65"
type input "425.70"
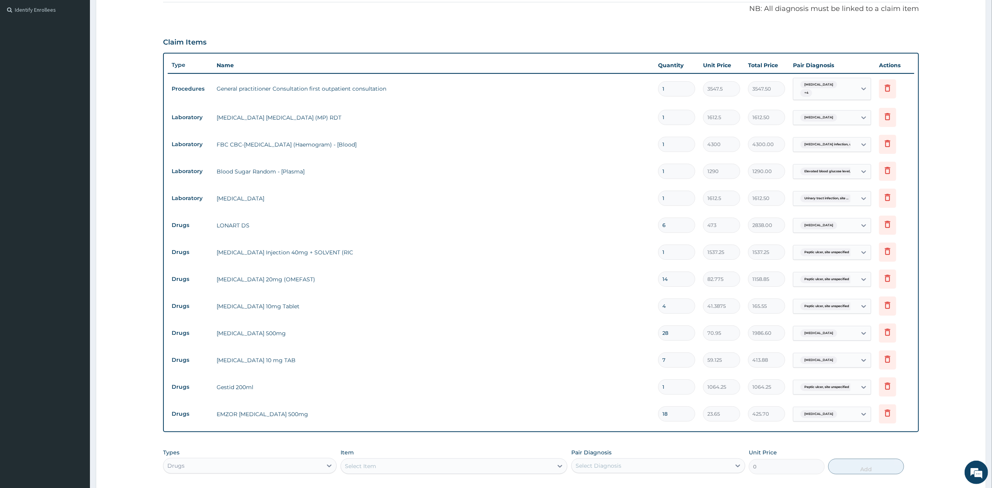
scroll to position [360, 0]
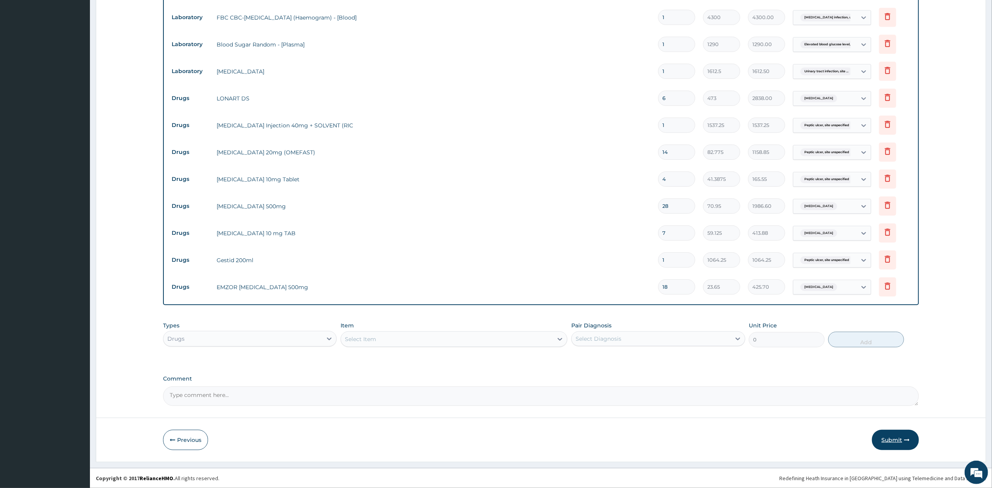
click at [826, 407] on button "Submit" at bounding box center [895, 440] width 47 height 20
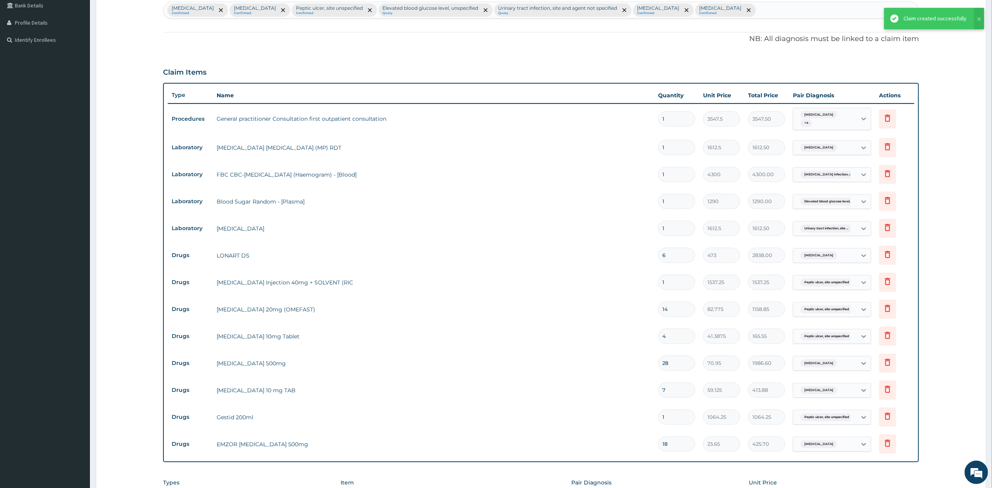
scroll to position [260, 0]
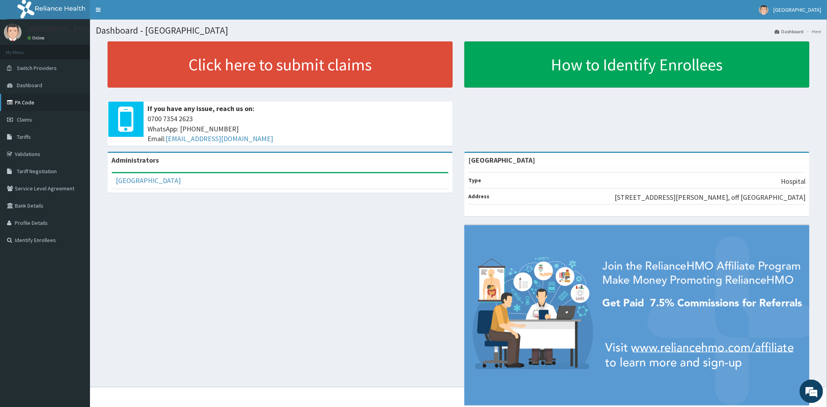
click at [52, 103] on link "PA Code" at bounding box center [45, 102] width 90 height 17
